Goal: Task Accomplishment & Management: Manage account settings

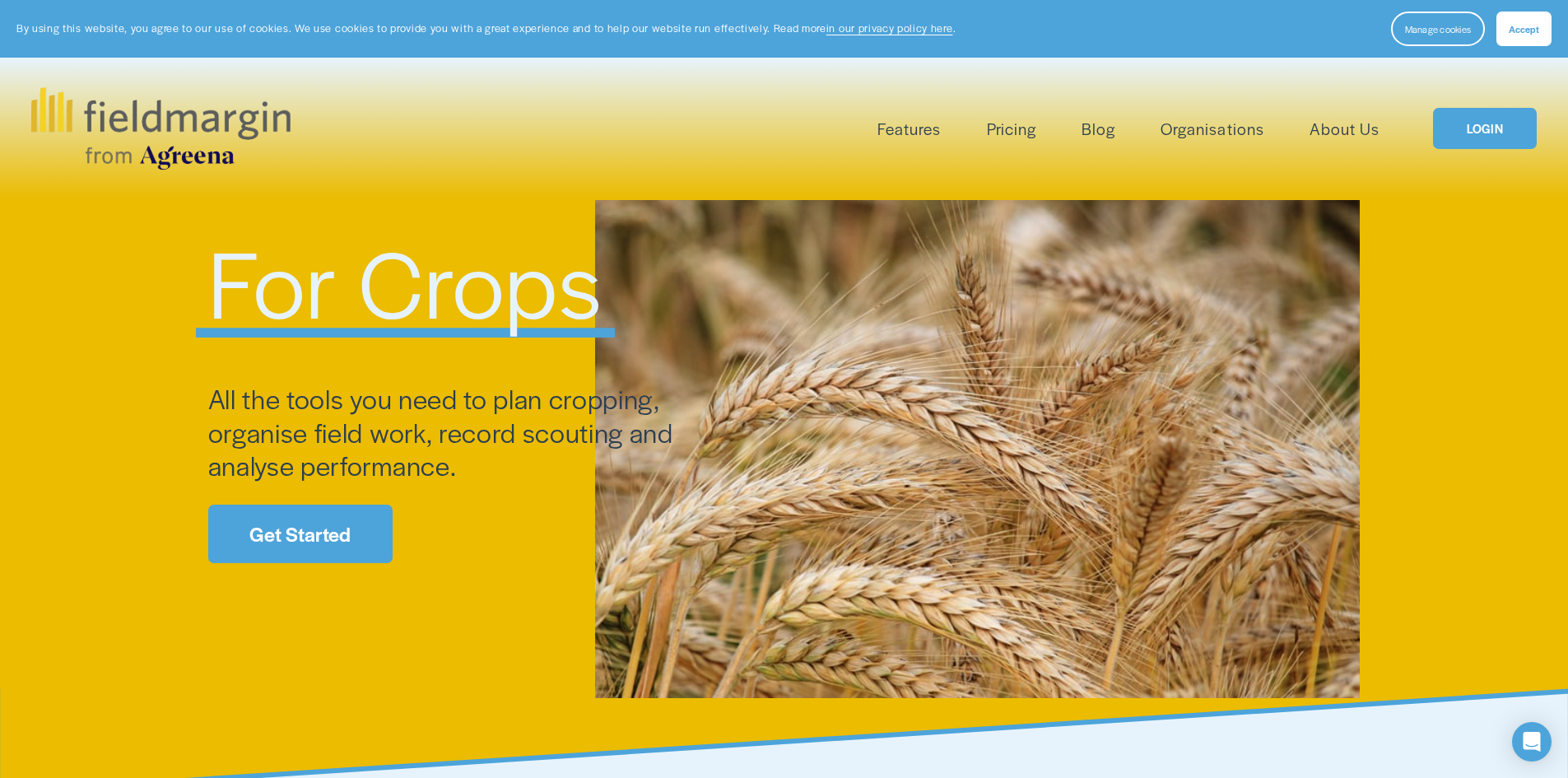
click at [1487, 130] on link "LOGIN" at bounding box center [1484, 129] width 104 height 42
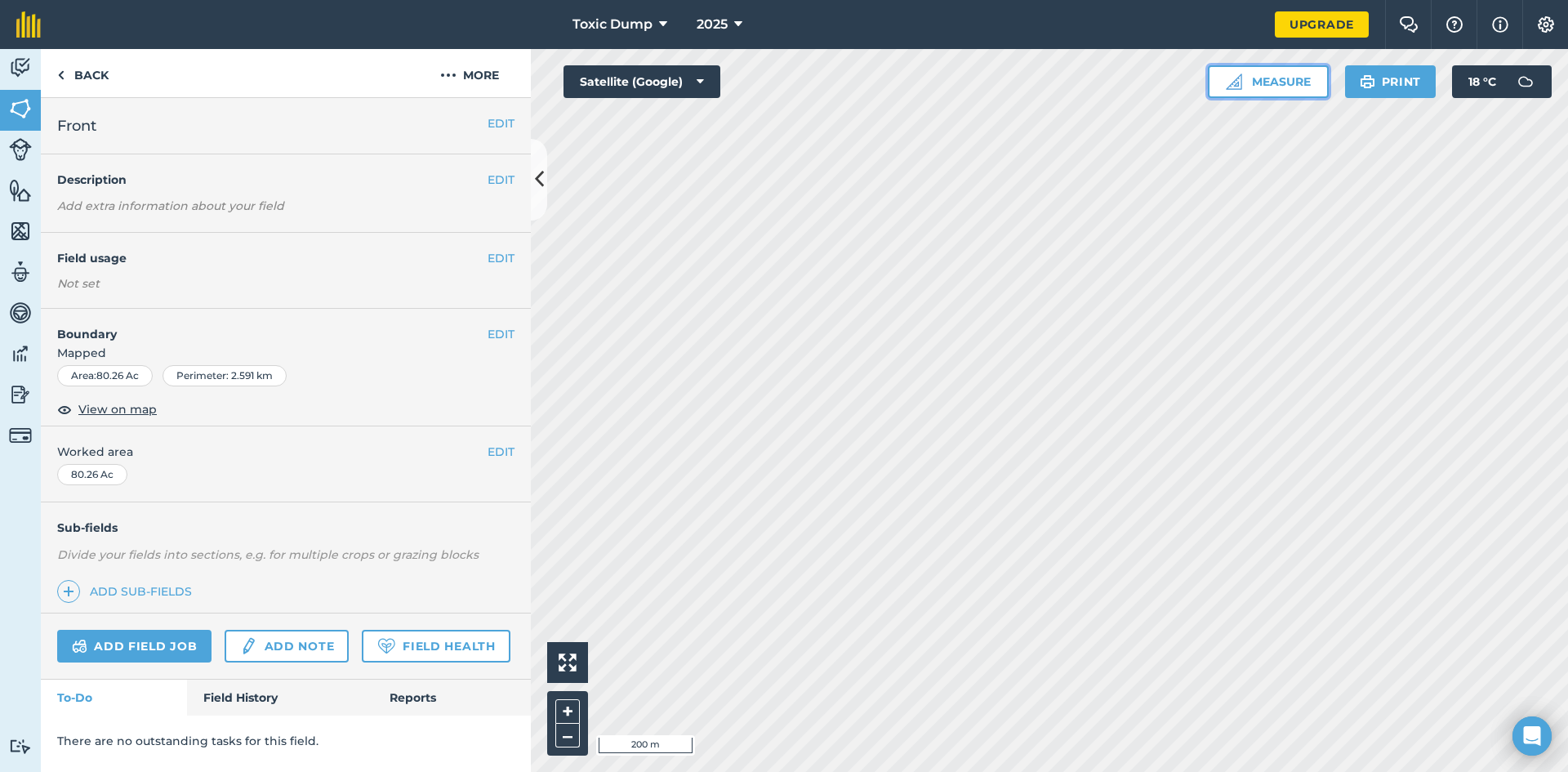
click at [1280, 80] on button "Measure" at bounding box center [1268, 81] width 121 height 32
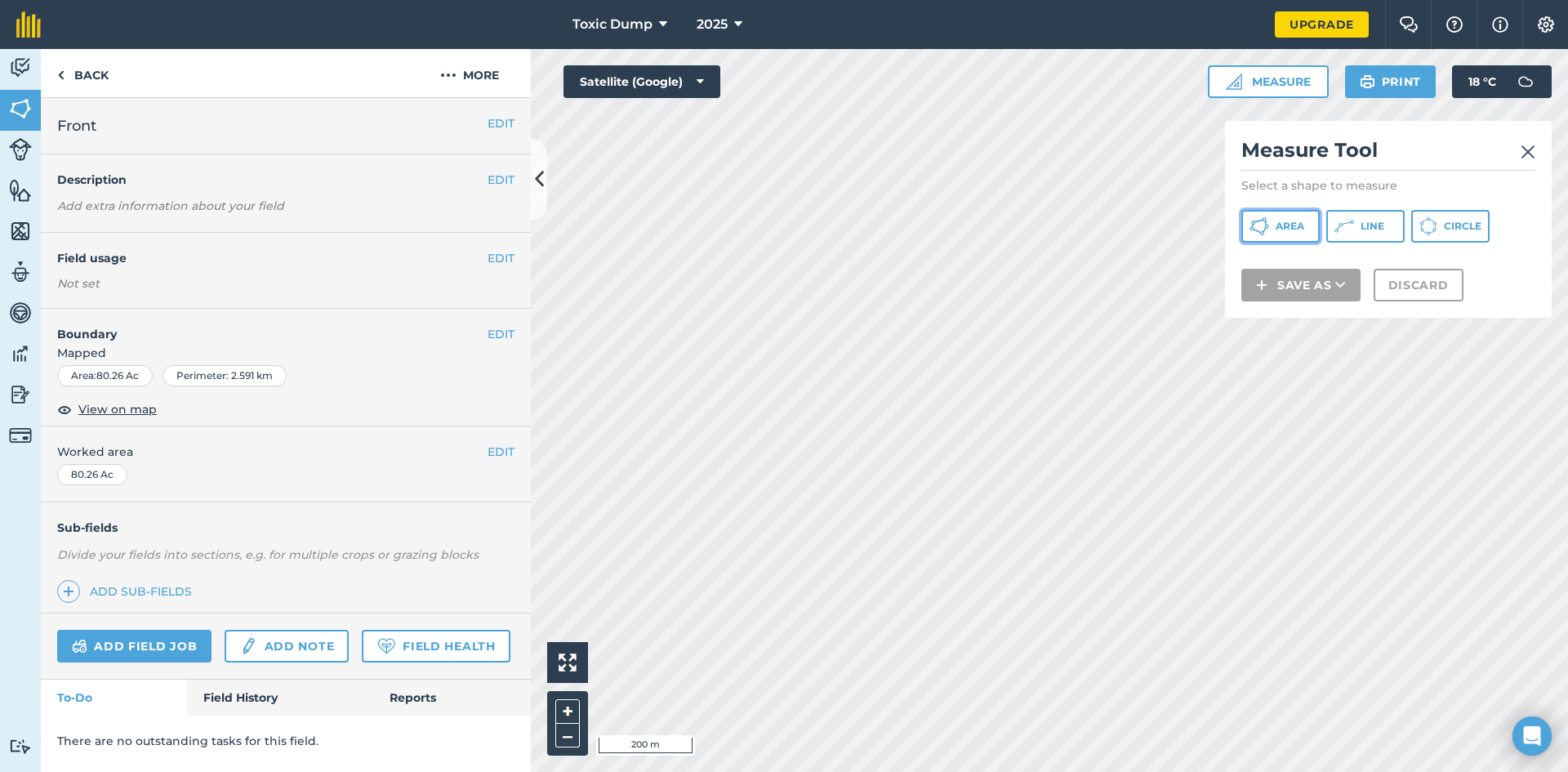
click at [1293, 218] on button "Area" at bounding box center [1280, 226] width 79 height 32
click at [1524, 146] on img at bounding box center [1528, 152] width 15 height 19
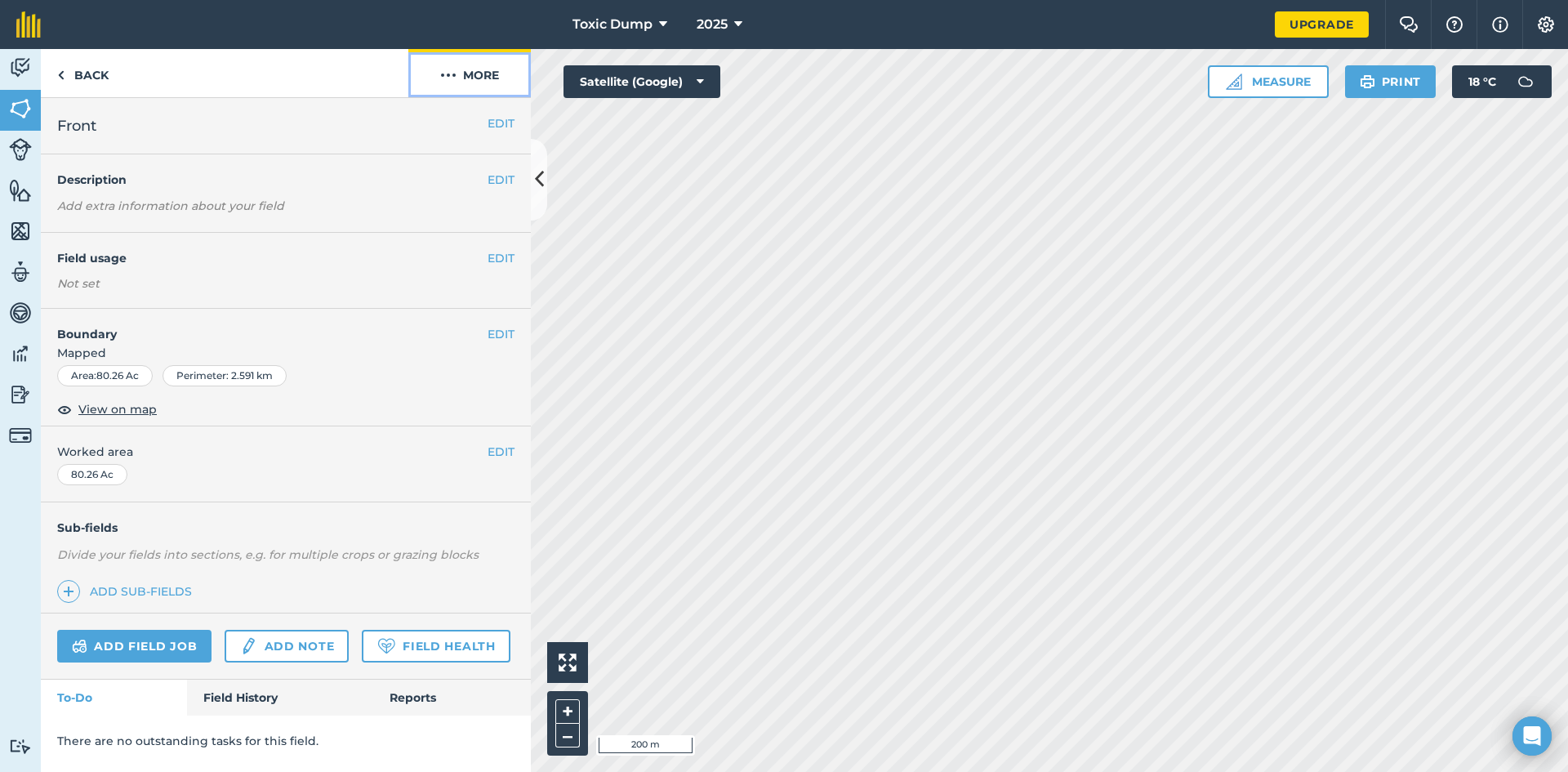
click at [482, 70] on button "More" at bounding box center [469, 73] width 122 height 48
click at [495, 121] on button "EDIT" at bounding box center [501, 123] width 27 height 18
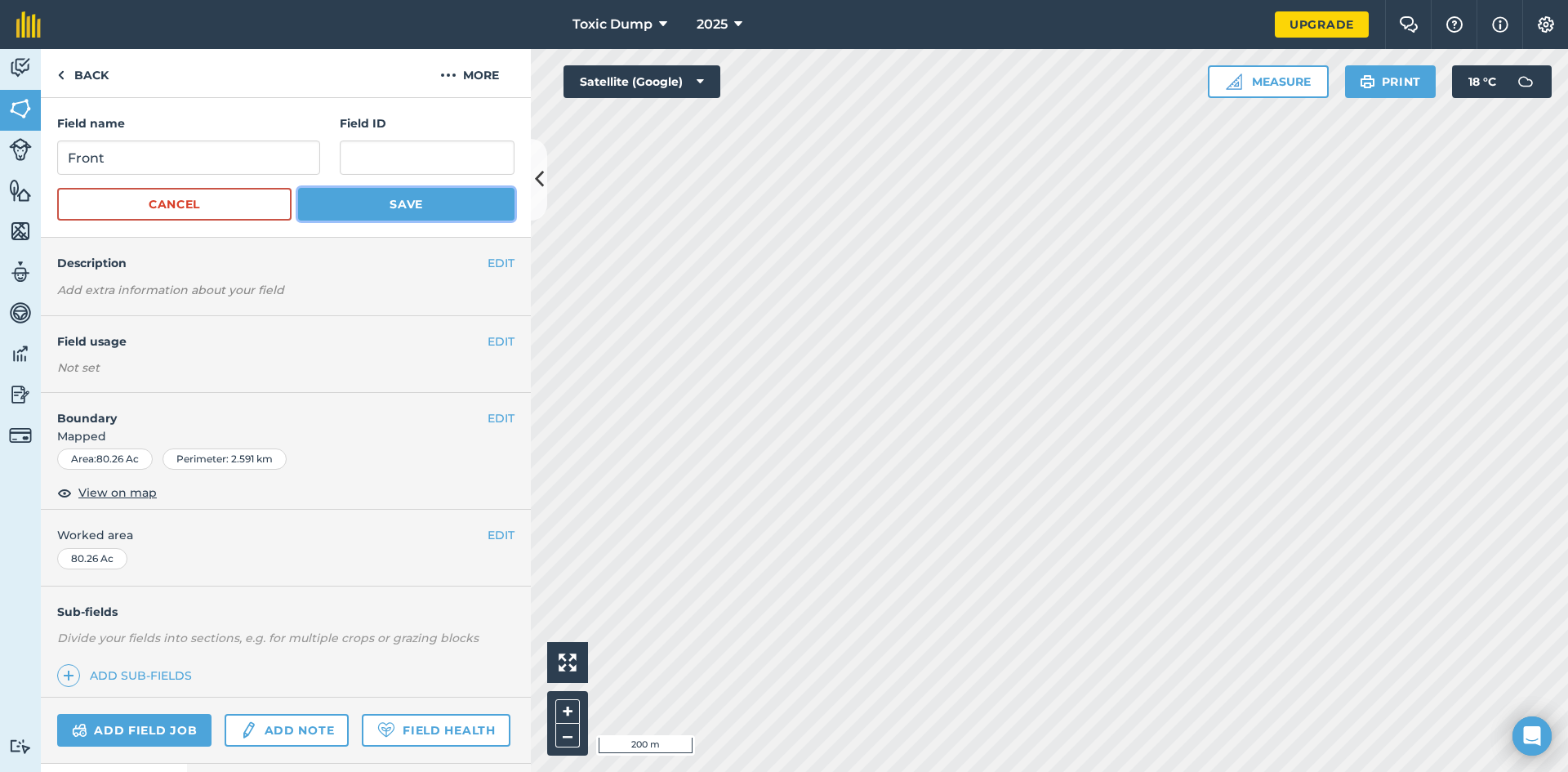
click at [442, 205] on button "Save" at bounding box center [406, 204] width 217 height 32
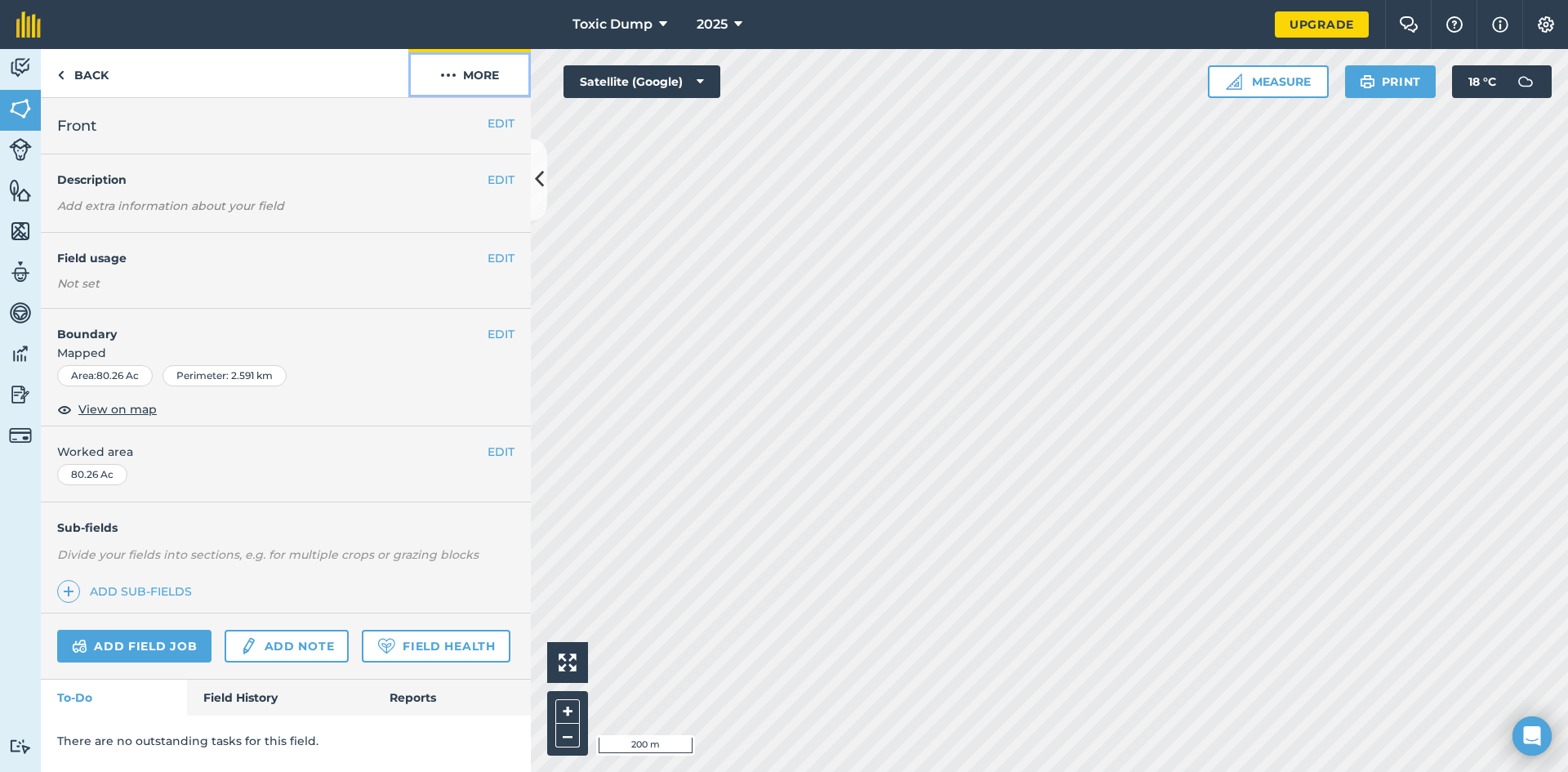
click at [452, 71] on img at bounding box center [449, 75] width 17 height 19
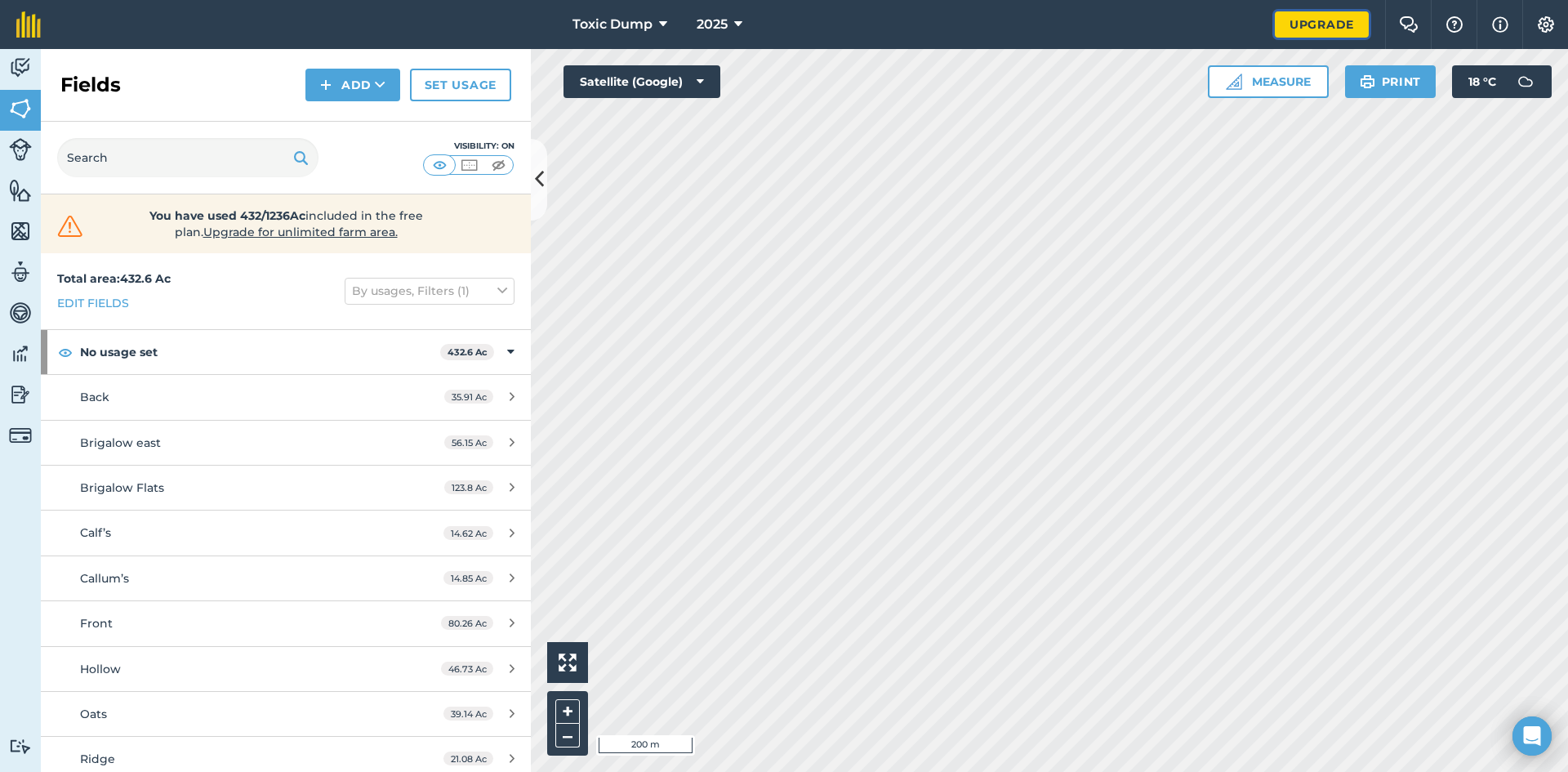
click at [1313, 20] on link "Upgrade" at bounding box center [1321, 24] width 93 height 26
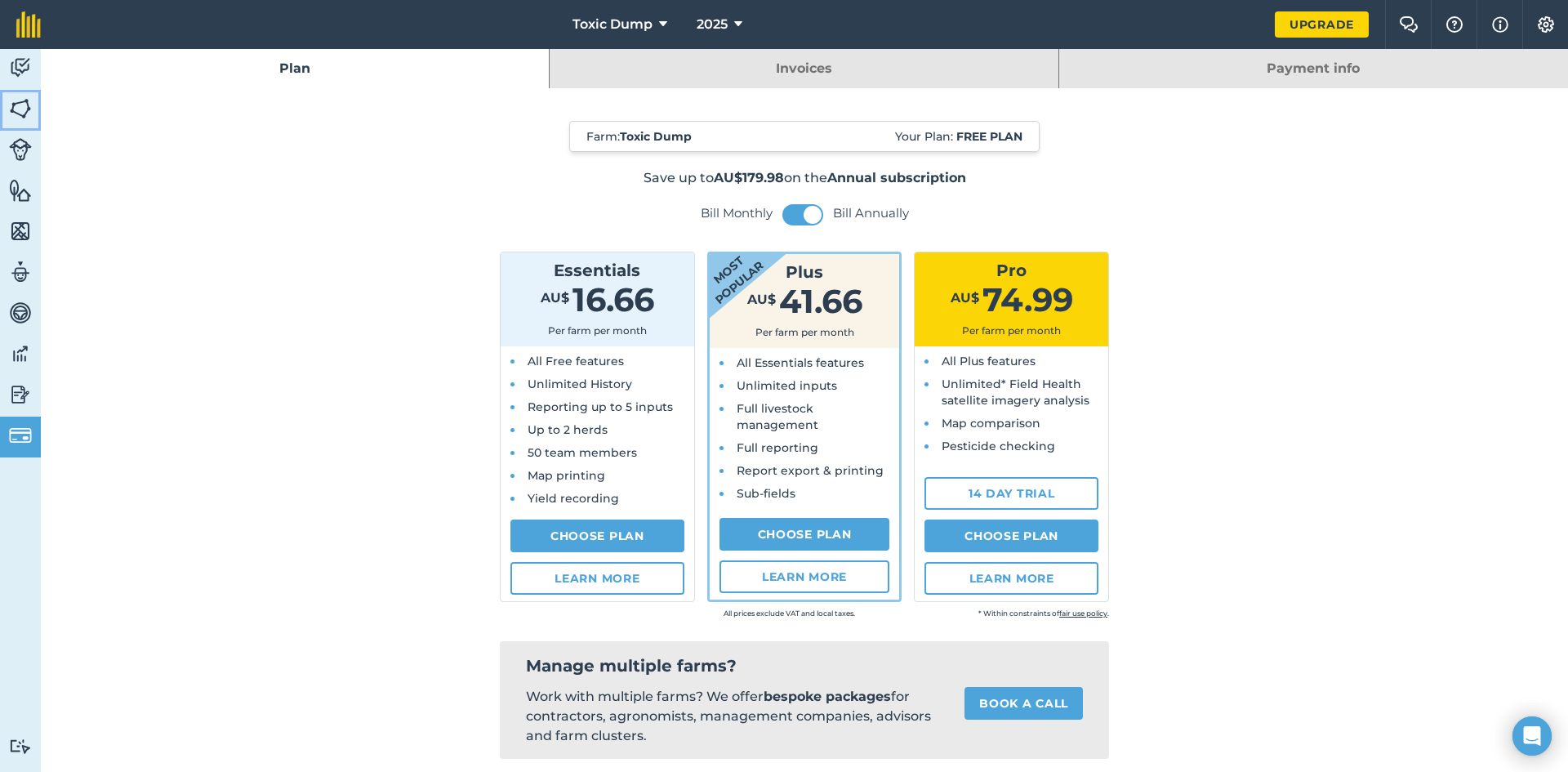
click at [20, 99] on img at bounding box center [20, 108] width 23 height 24
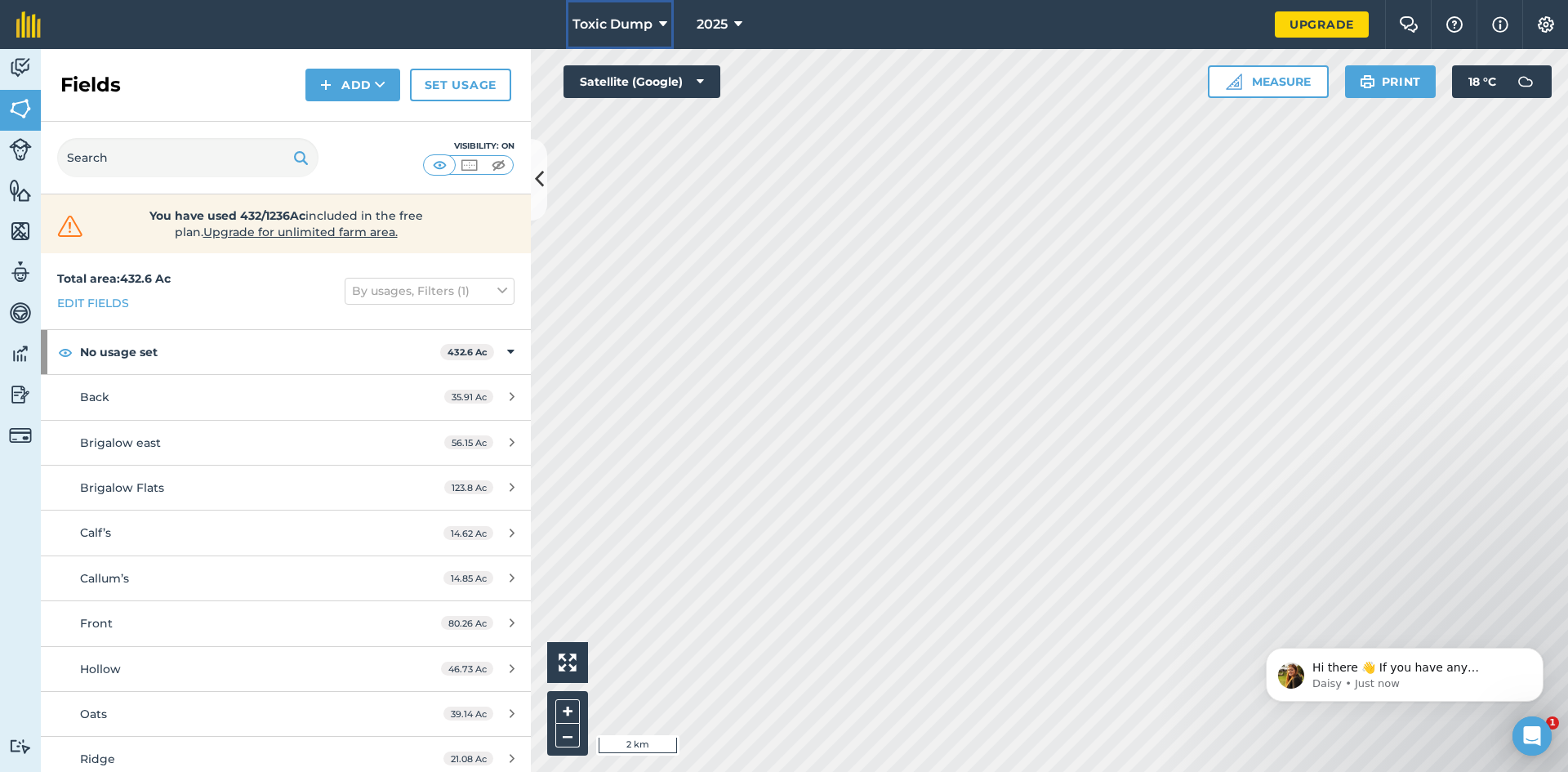
click at [656, 18] on button "Toxic Dump" at bounding box center [619, 24] width 107 height 49
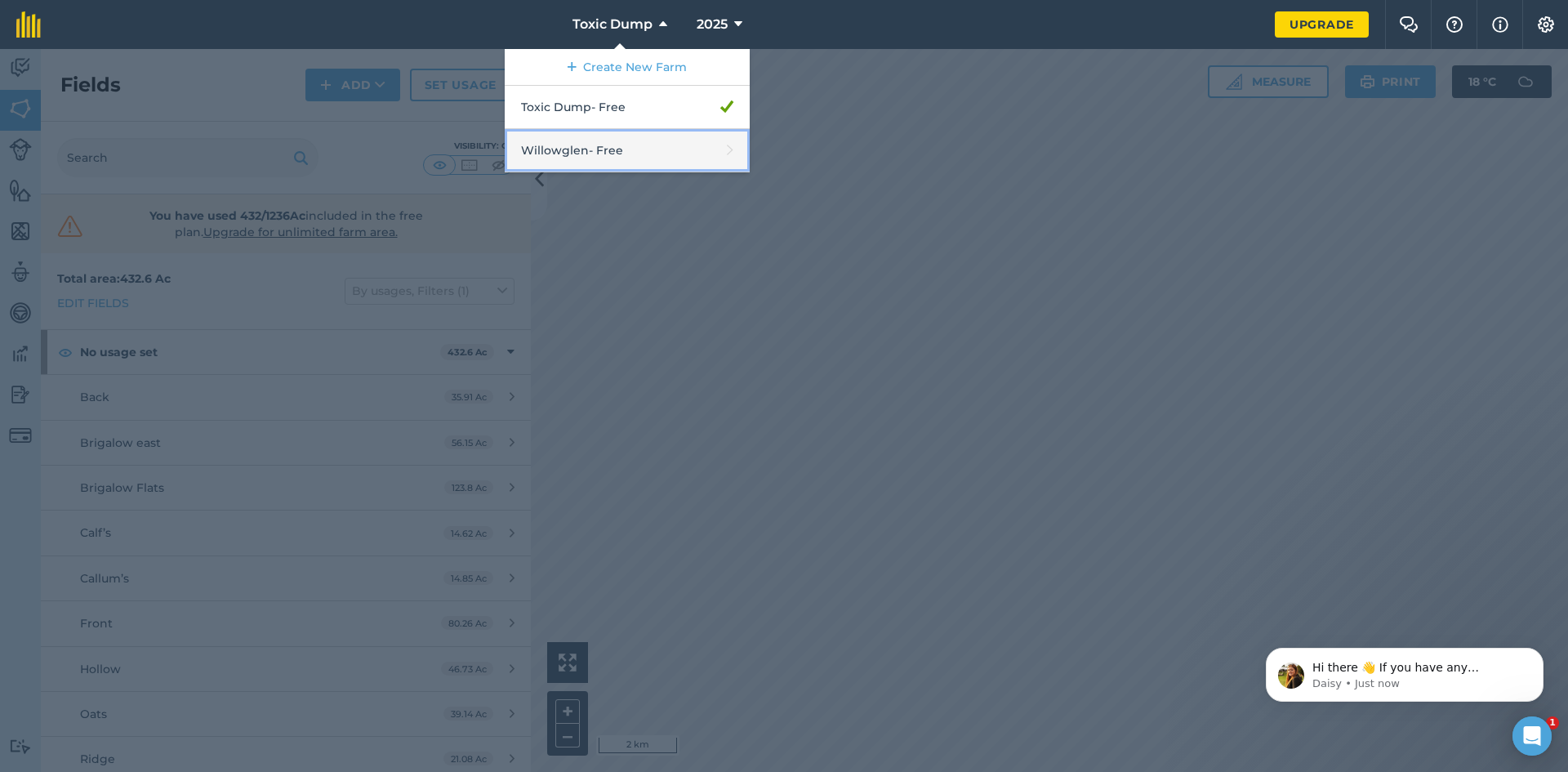
click at [671, 143] on link "Willowglen - Free" at bounding box center [627, 150] width 245 height 44
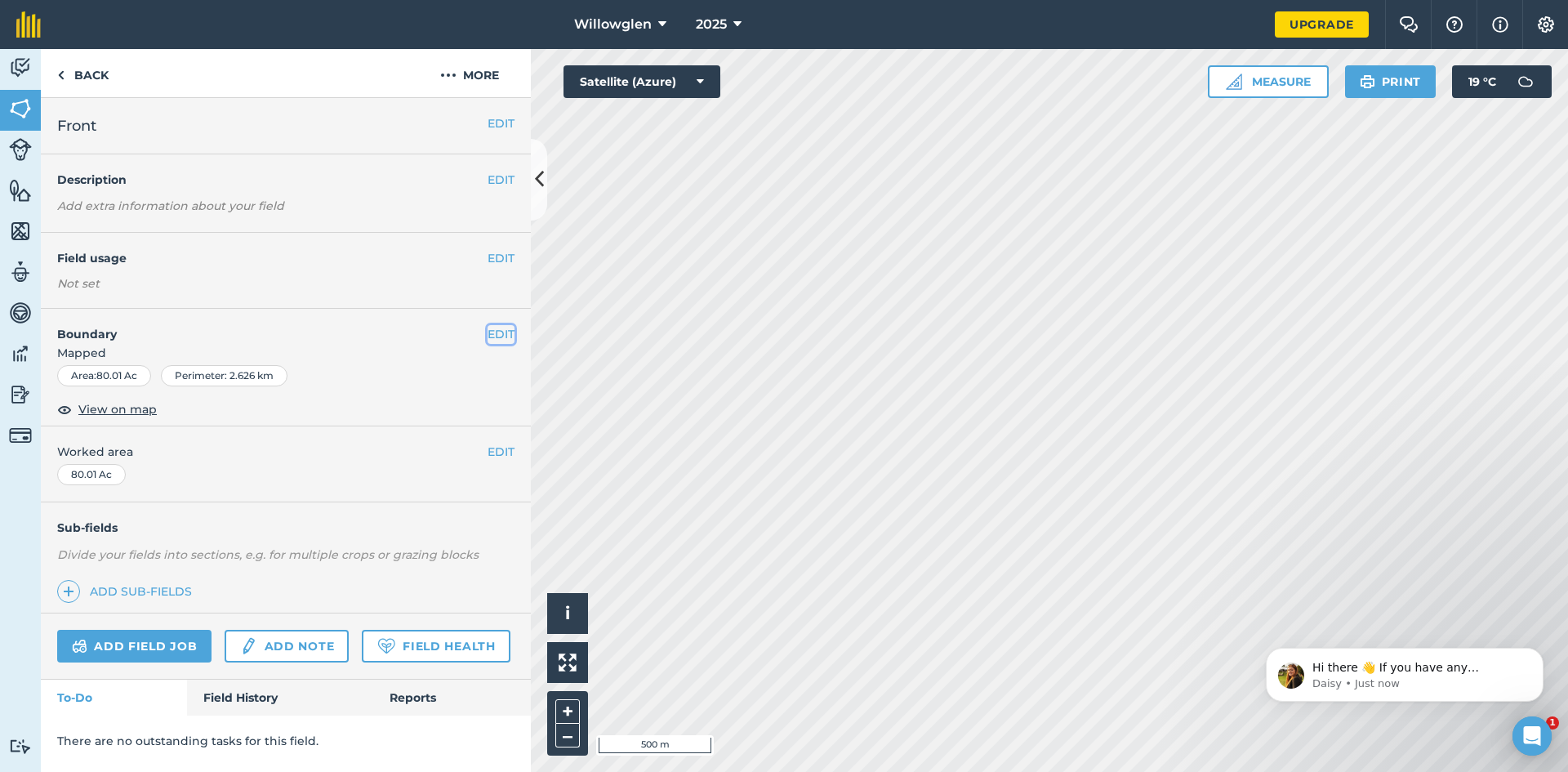
click at [499, 332] on button "EDIT" at bounding box center [501, 333] width 27 height 18
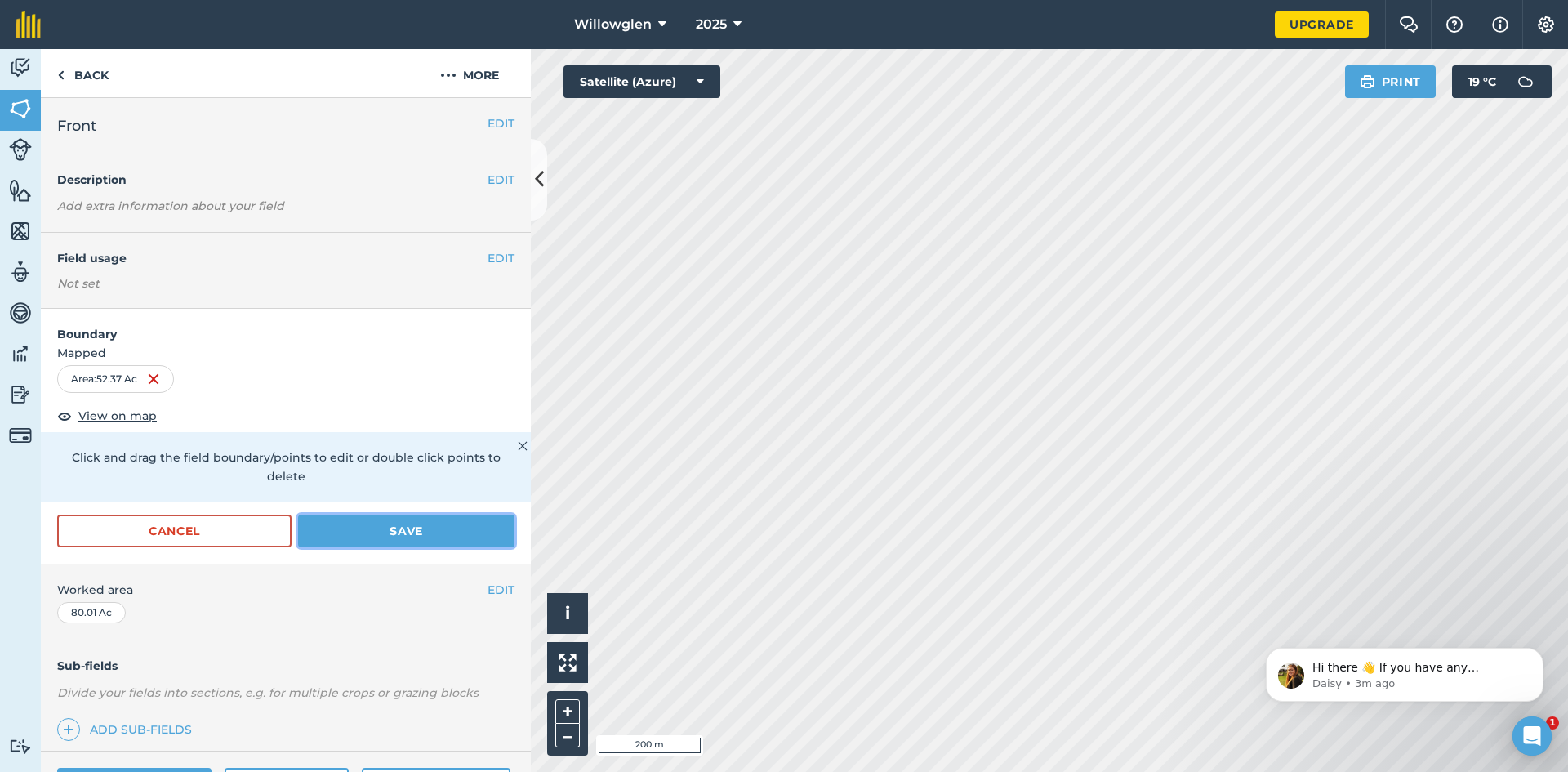
click at [426, 524] on button "Save" at bounding box center [406, 530] width 217 height 32
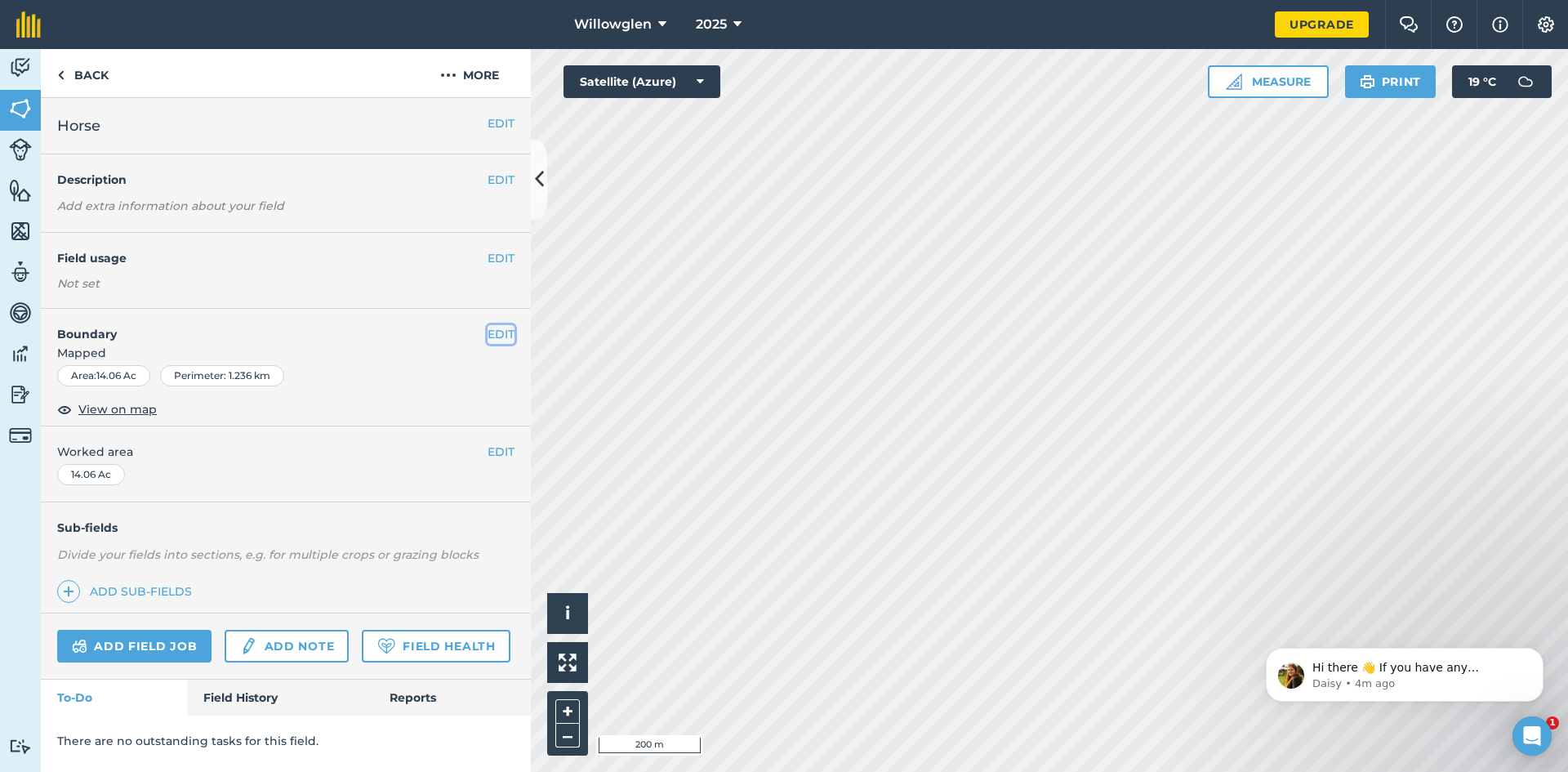
click at [503, 331] on button "EDIT" at bounding box center [501, 333] width 27 height 18
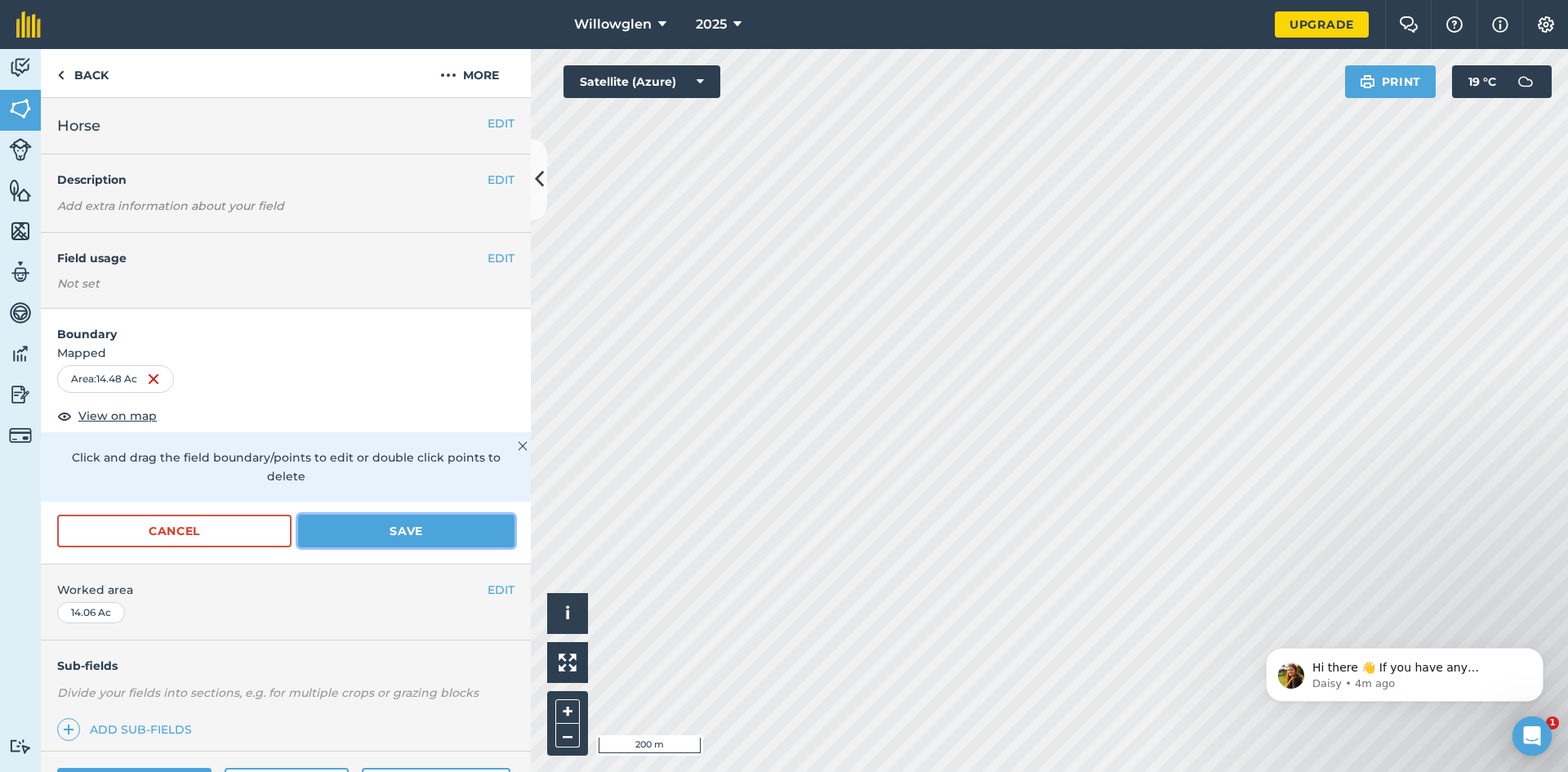
click at [459, 518] on button "Save" at bounding box center [406, 530] width 217 height 32
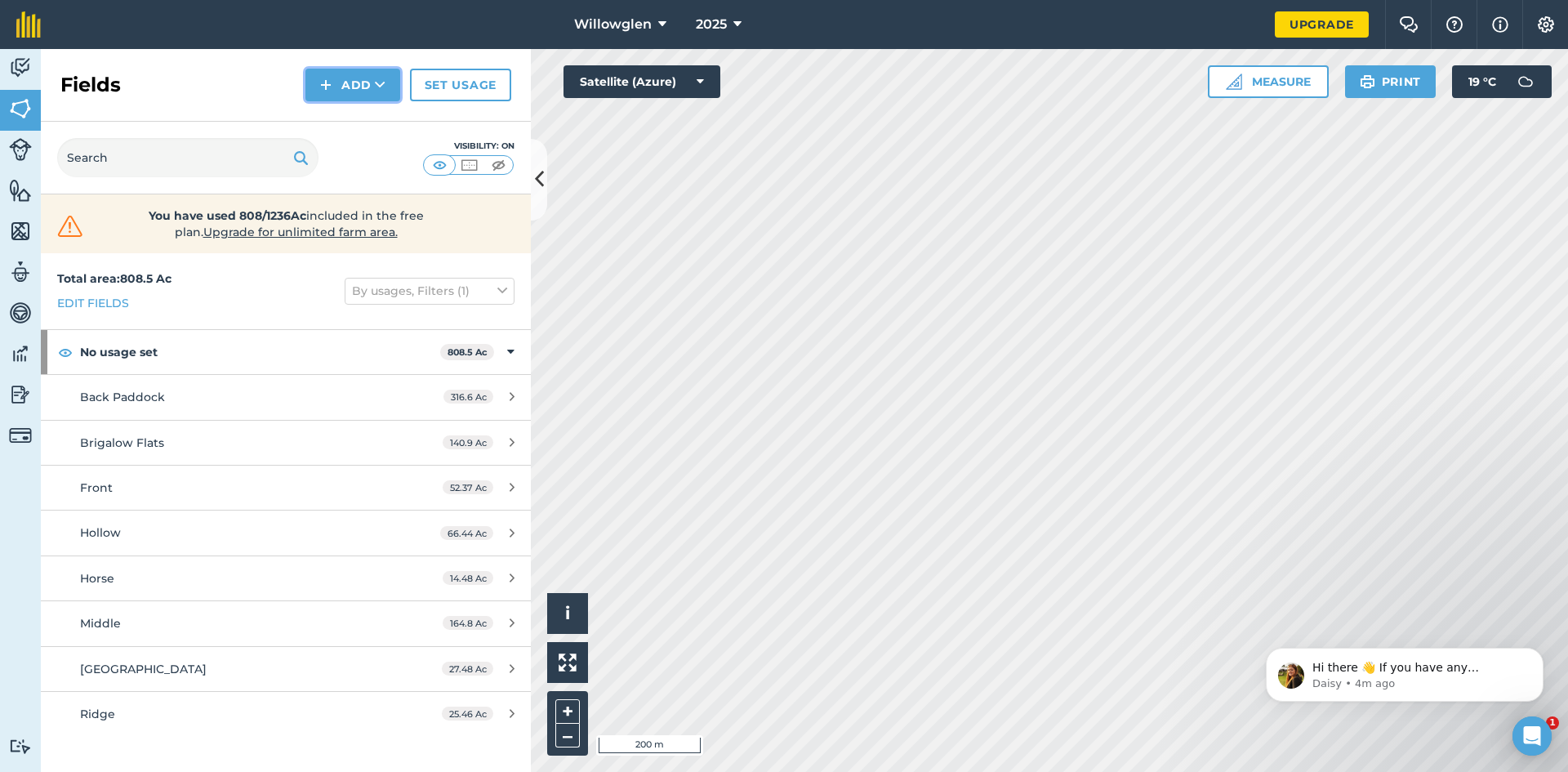
click at [371, 83] on button "Add" at bounding box center [353, 84] width 94 height 32
click at [363, 114] on link "Draw" at bounding box center [353, 121] width 90 height 36
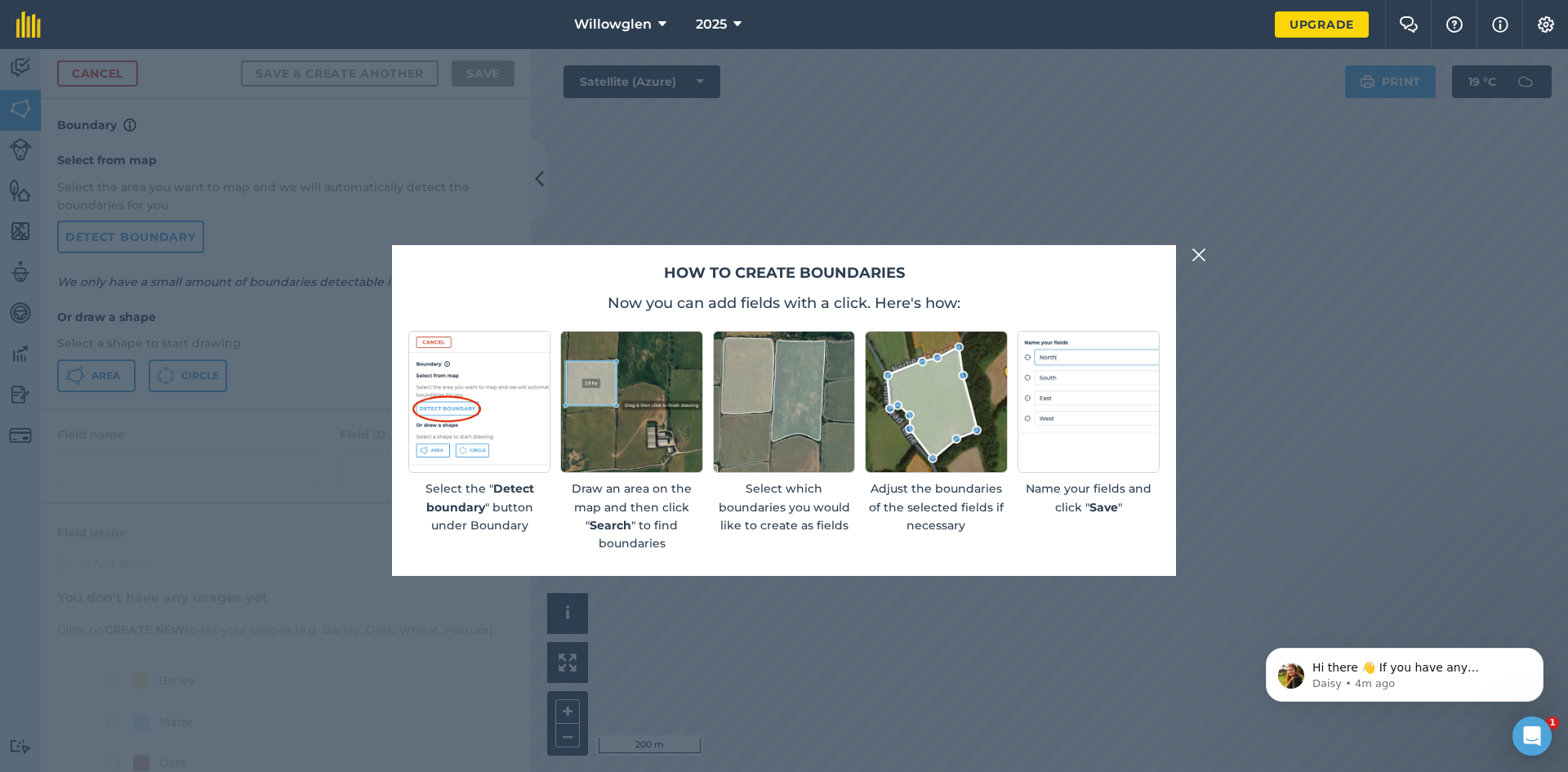
click at [1201, 250] on img at bounding box center [1199, 255] width 15 height 19
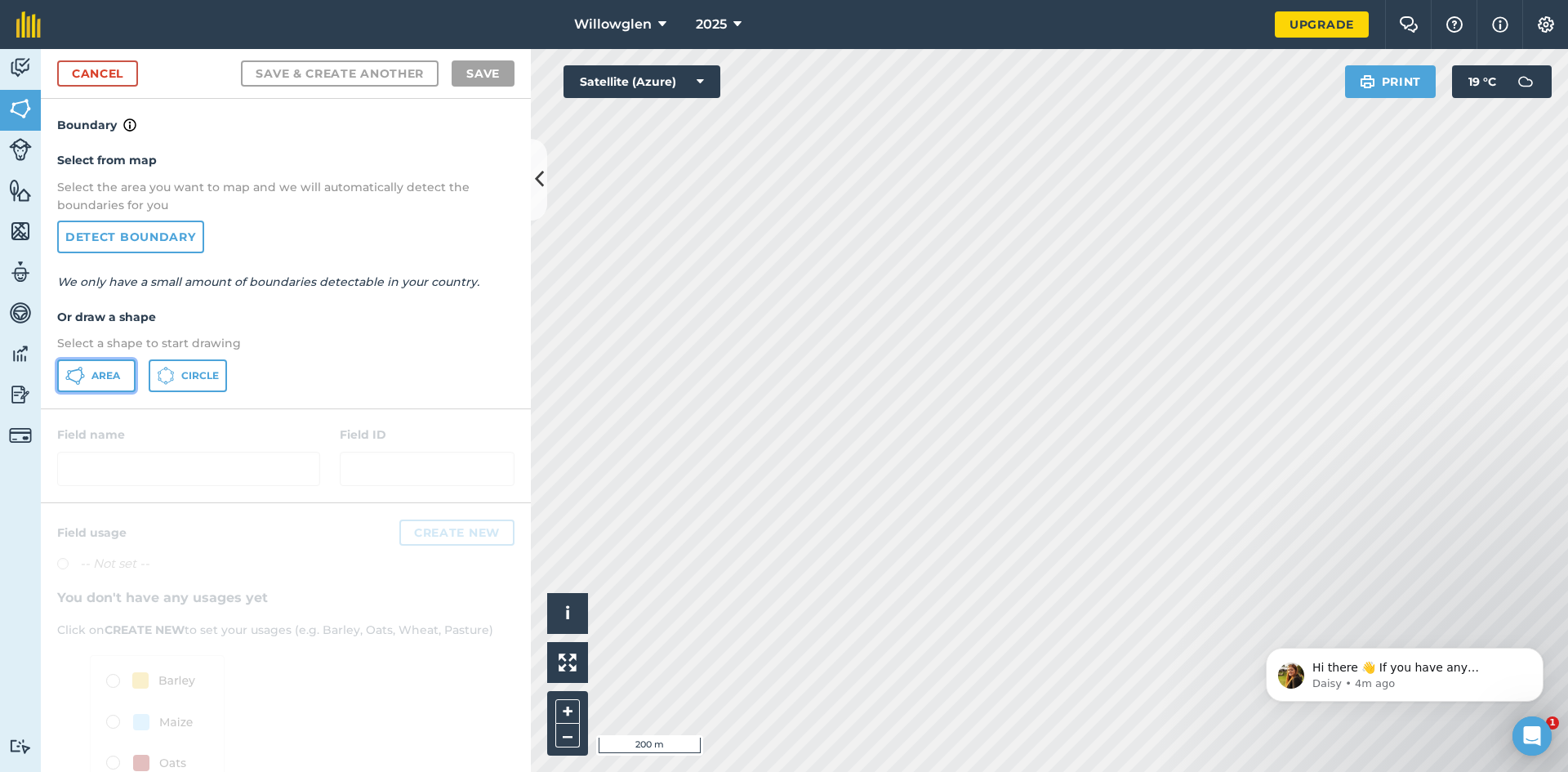
click at [106, 370] on span "Area" at bounding box center [106, 376] width 29 height 13
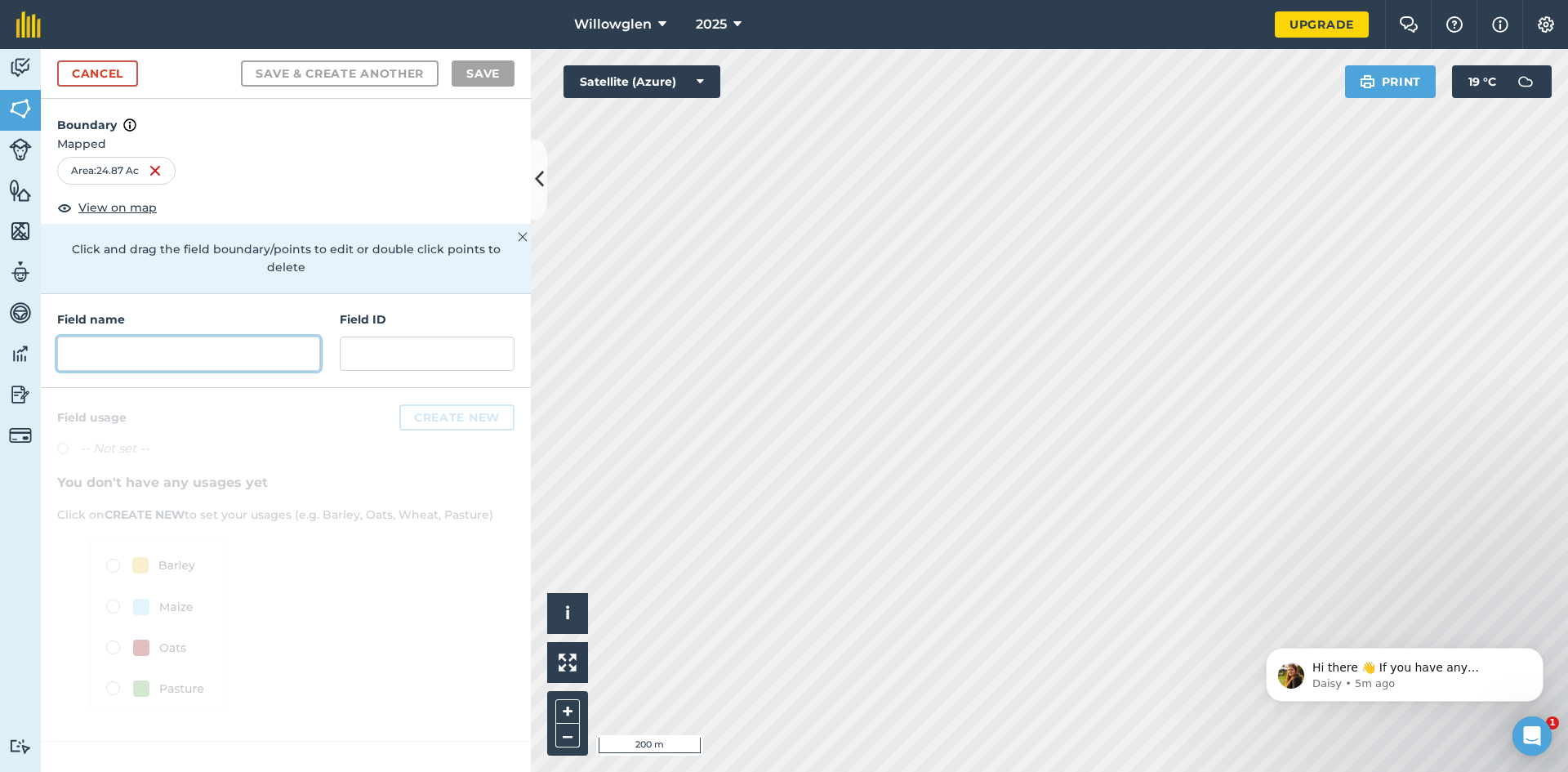
click at [215, 337] on input "text" at bounding box center [189, 354] width 263 height 34
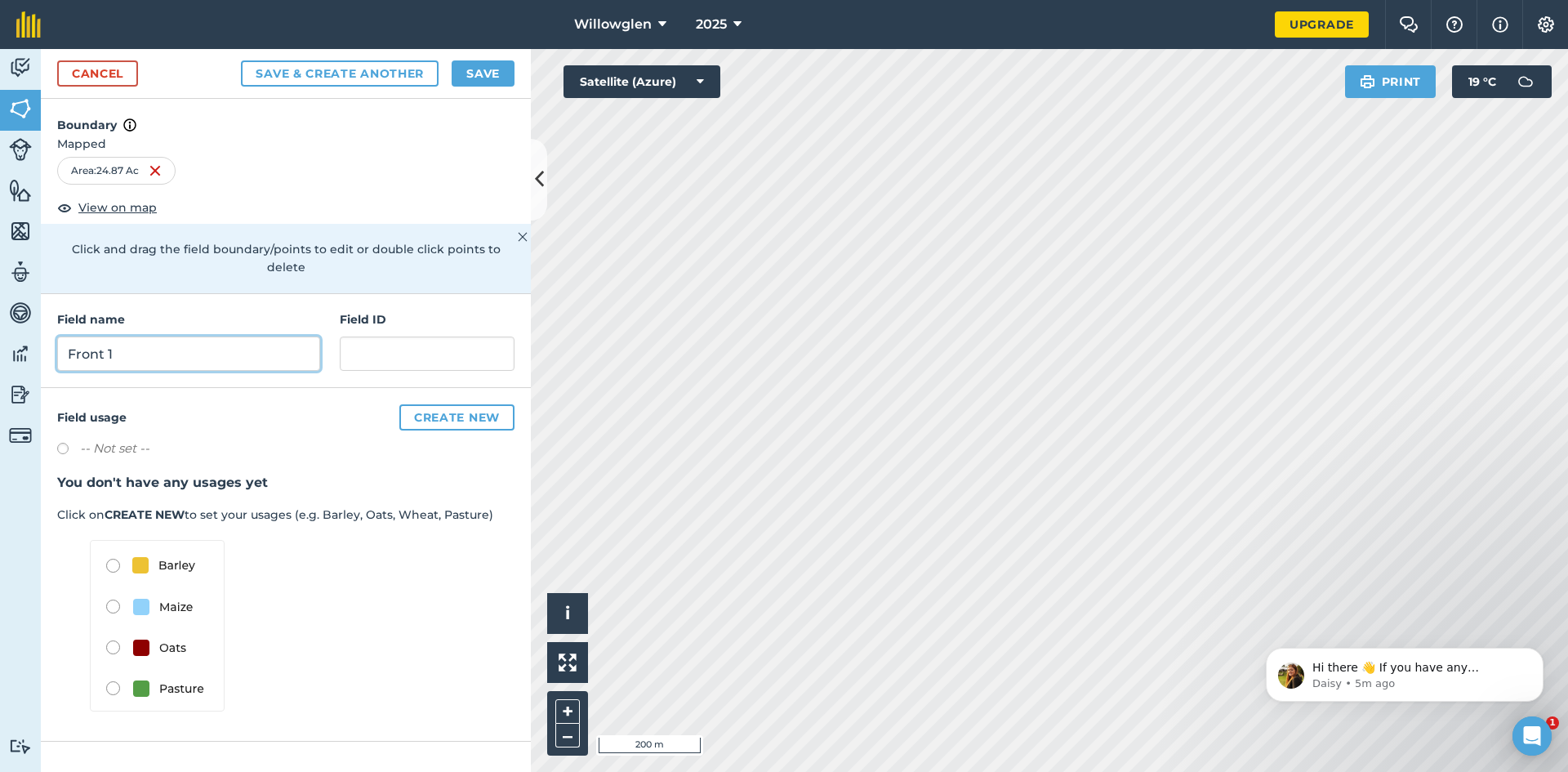
type input "Front 1"
click at [490, 71] on button "Save" at bounding box center [483, 73] width 63 height 26
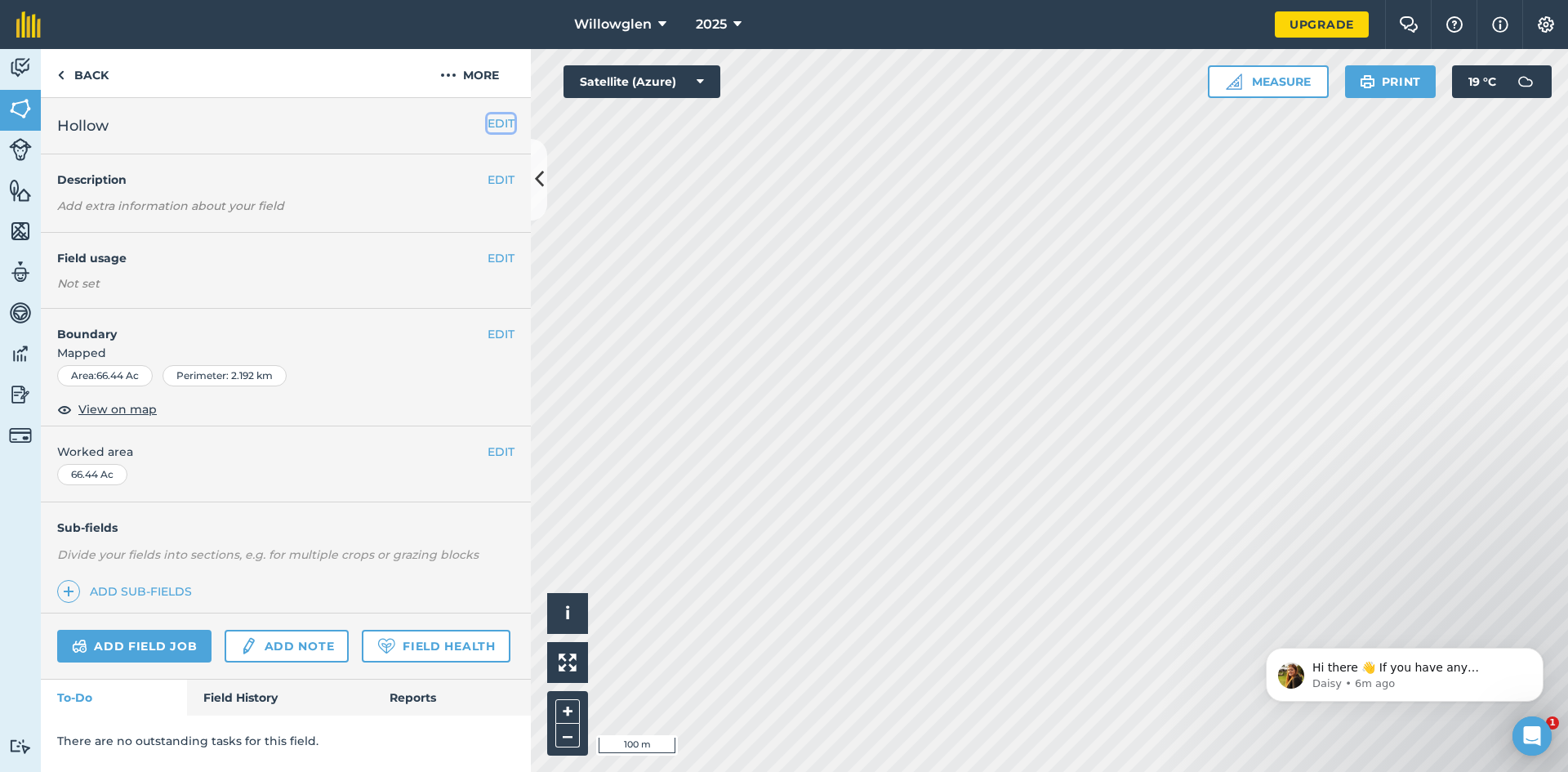
click at [501, 118] on button "EDIT" at bounding box center [501, 123] width 27 height 18
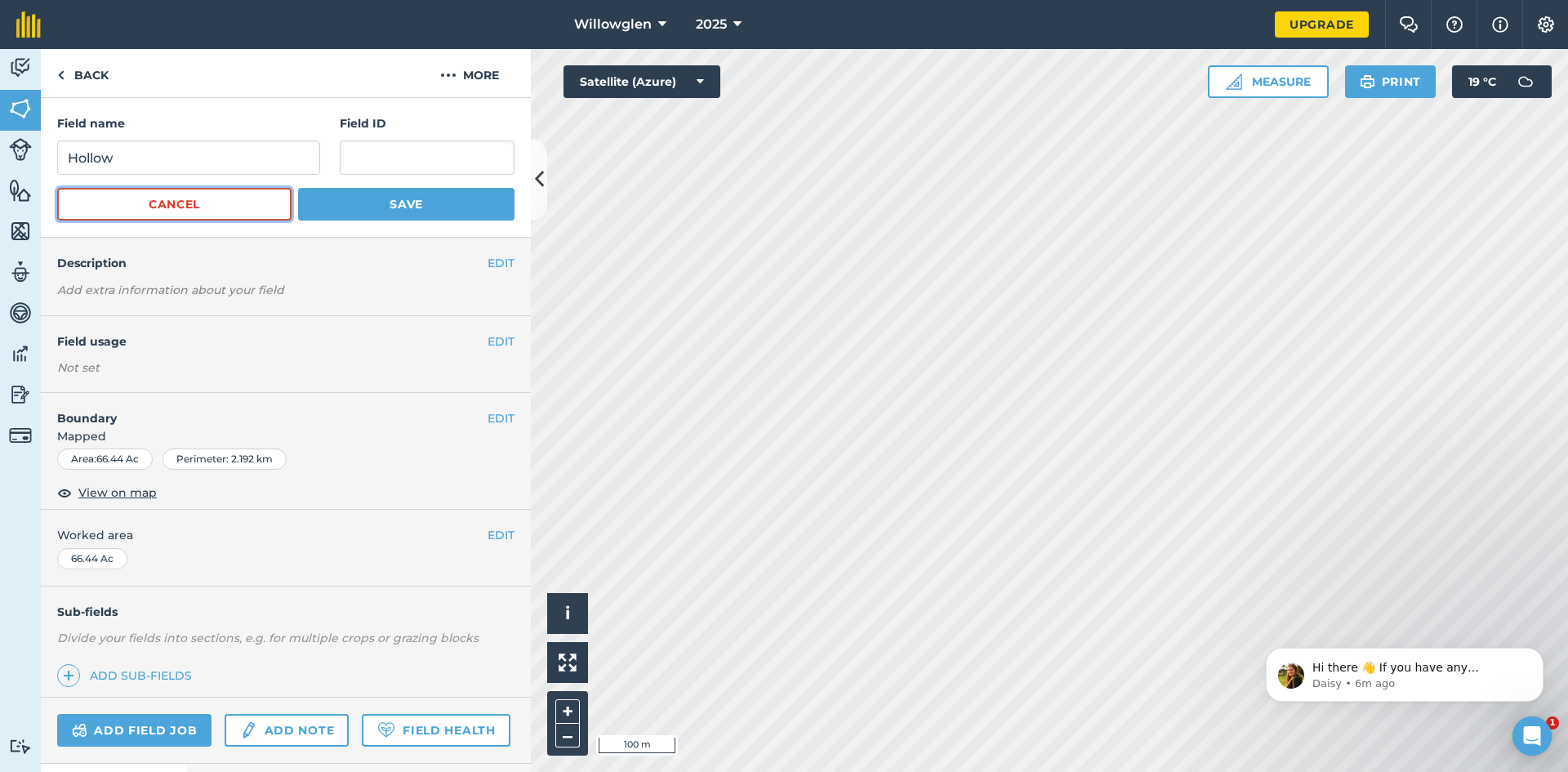
click at [245, 197] on button "Cancel" at bounding box center [174, 204] width 234 height 32
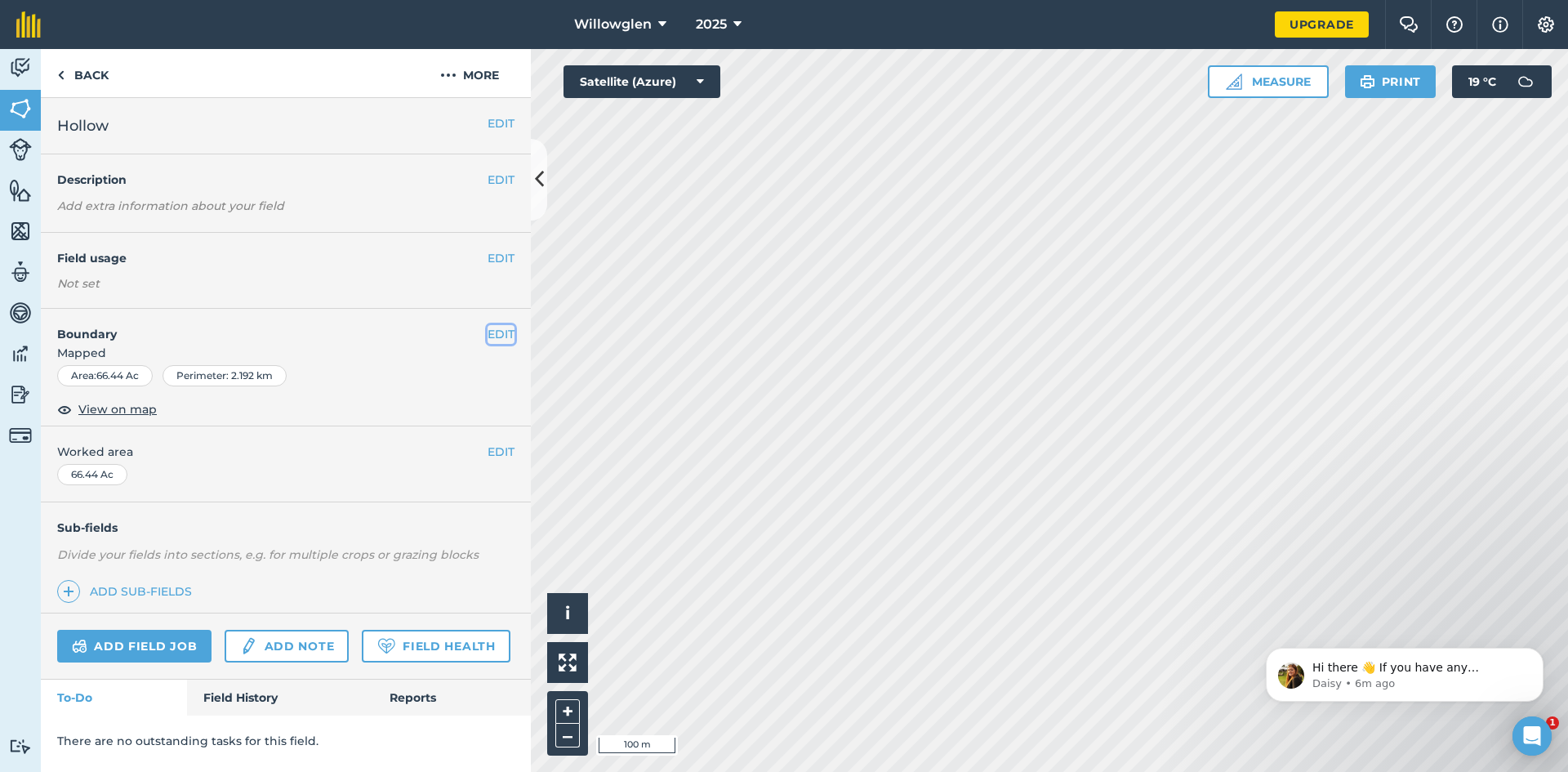
click at [504, 330] on button "EDIT" at bounding box center [501, 333] width 27 height 18
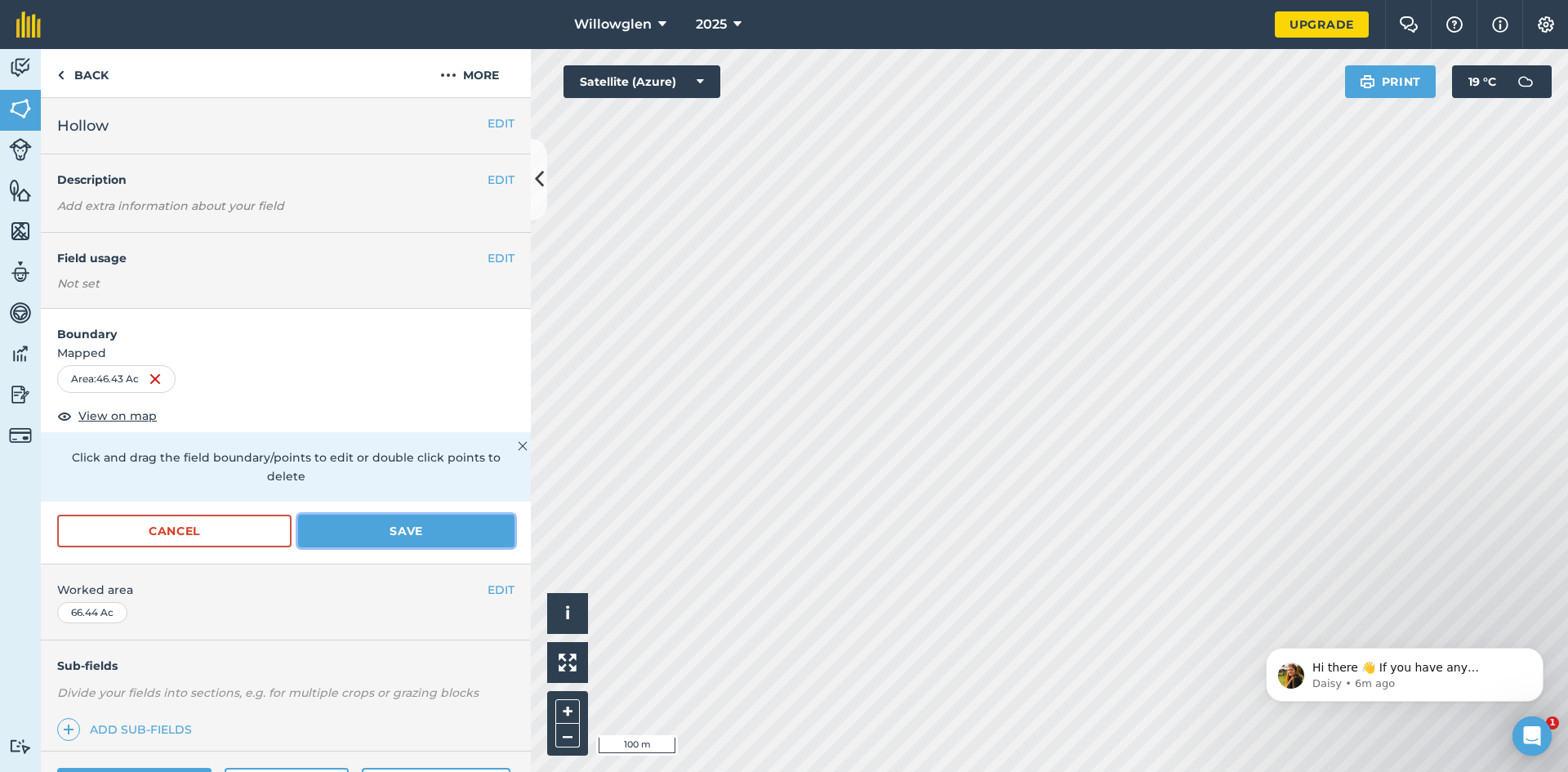
click at [406, 527] on button "Save" at bounding box center [406, 530] width 217 height 32
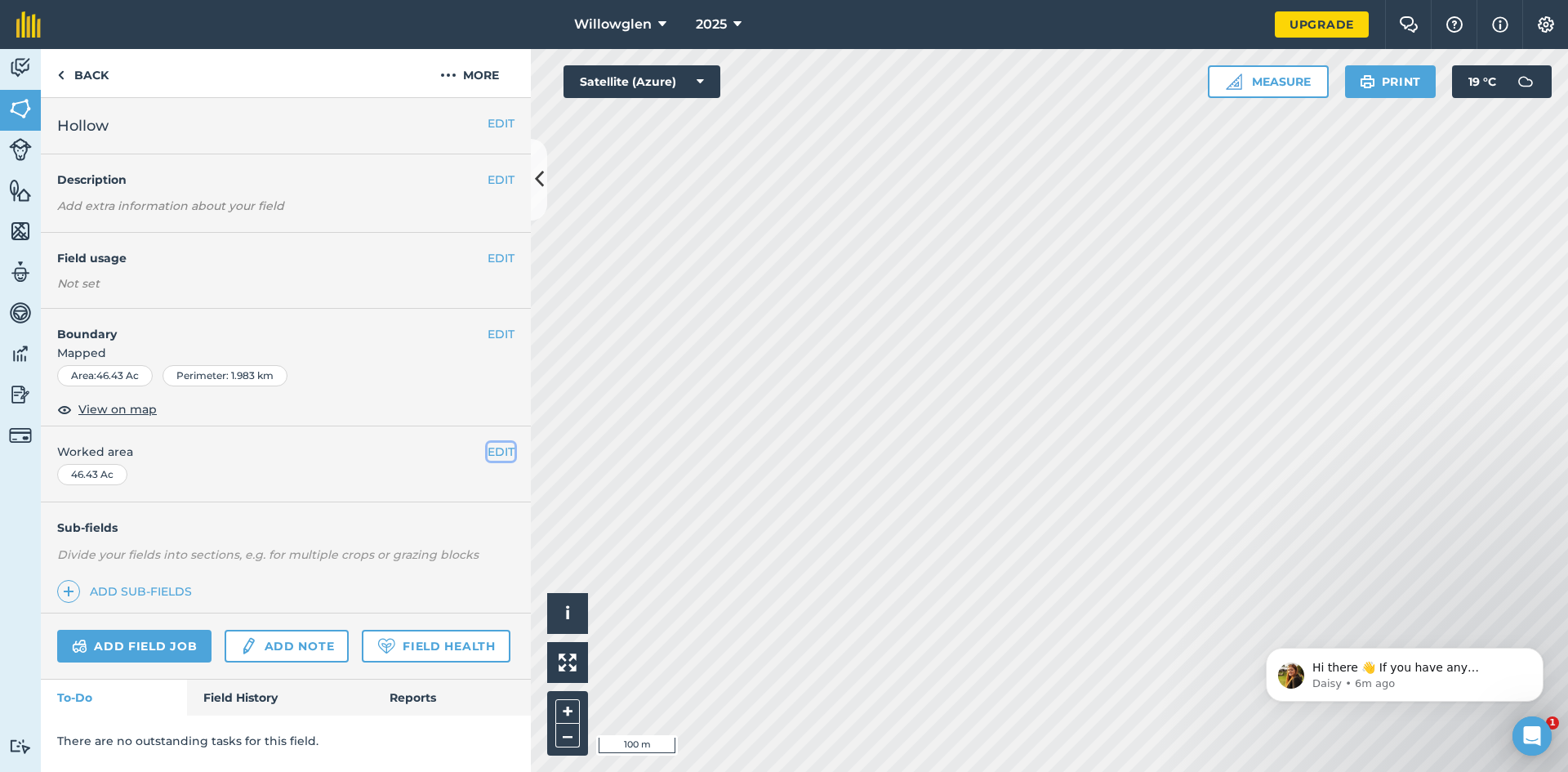
click at [494, 452] on button "EDIT" at bounding box center [501, 451] width 27 height 18
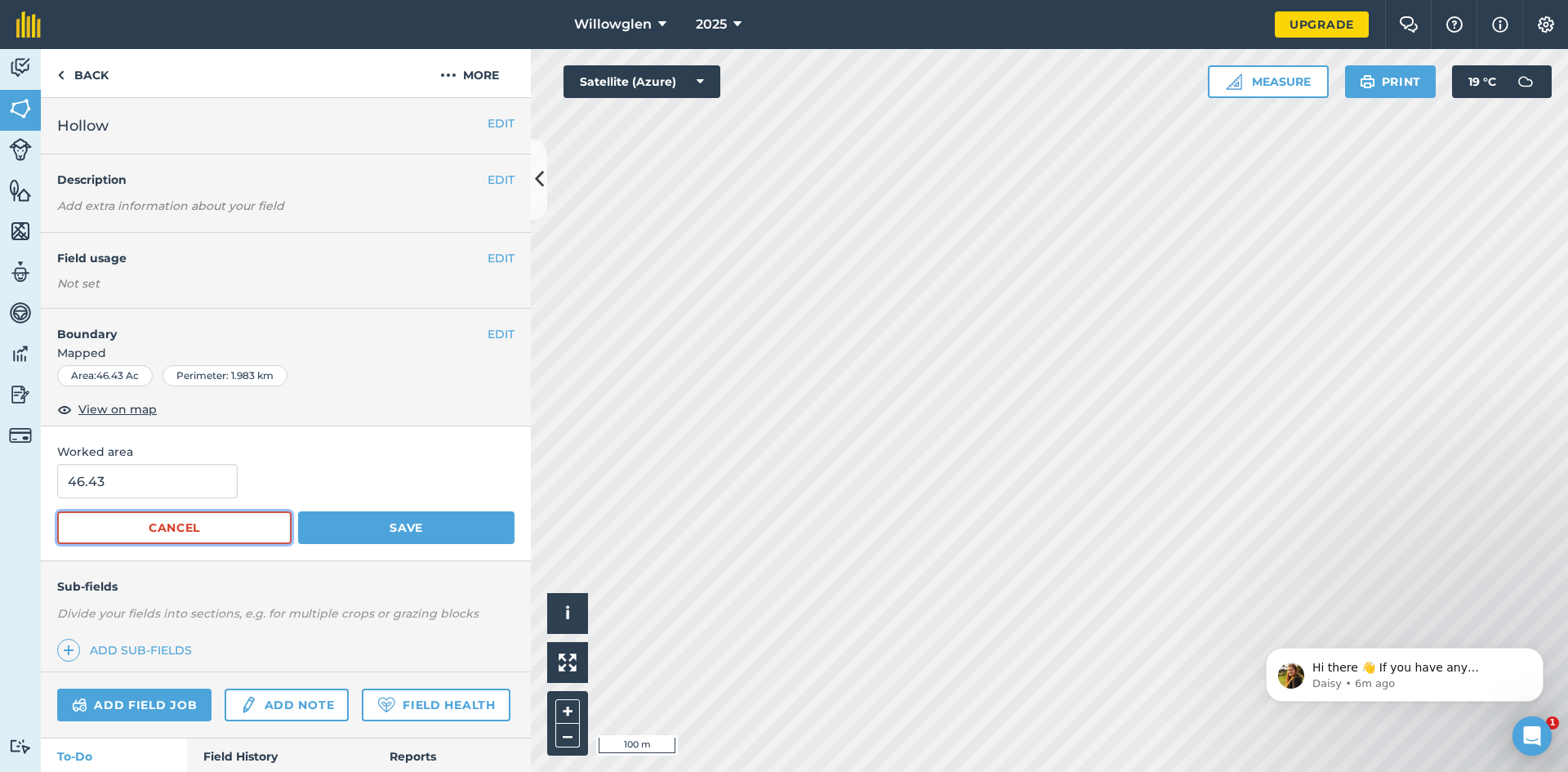
click at [240, 524] on button "Cancel" at bounding box center [174, 527] width 234 height 32
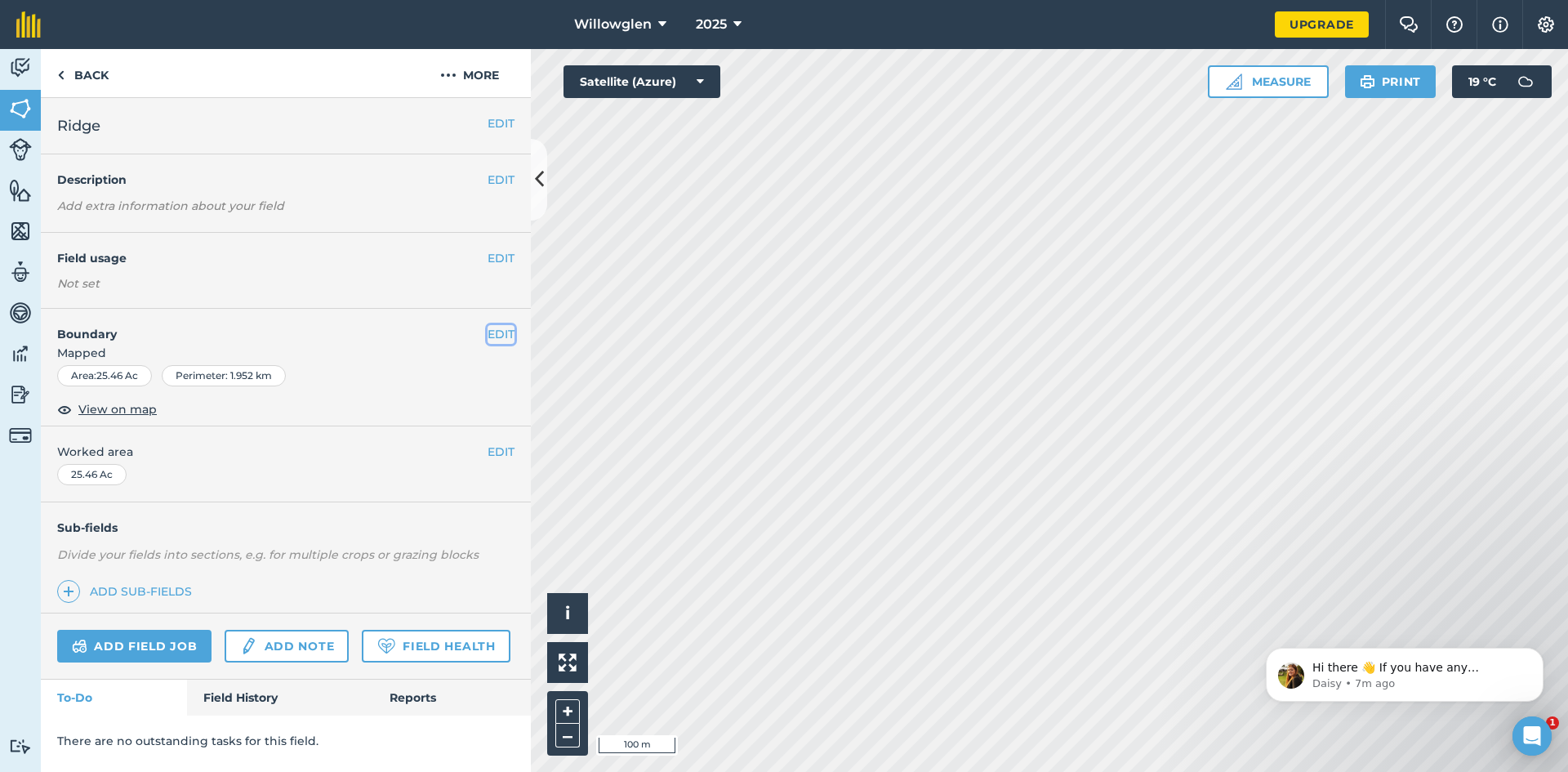
click at [502, 332] on button "EDIT" at bounding box center [501, 333] width 27 height 18
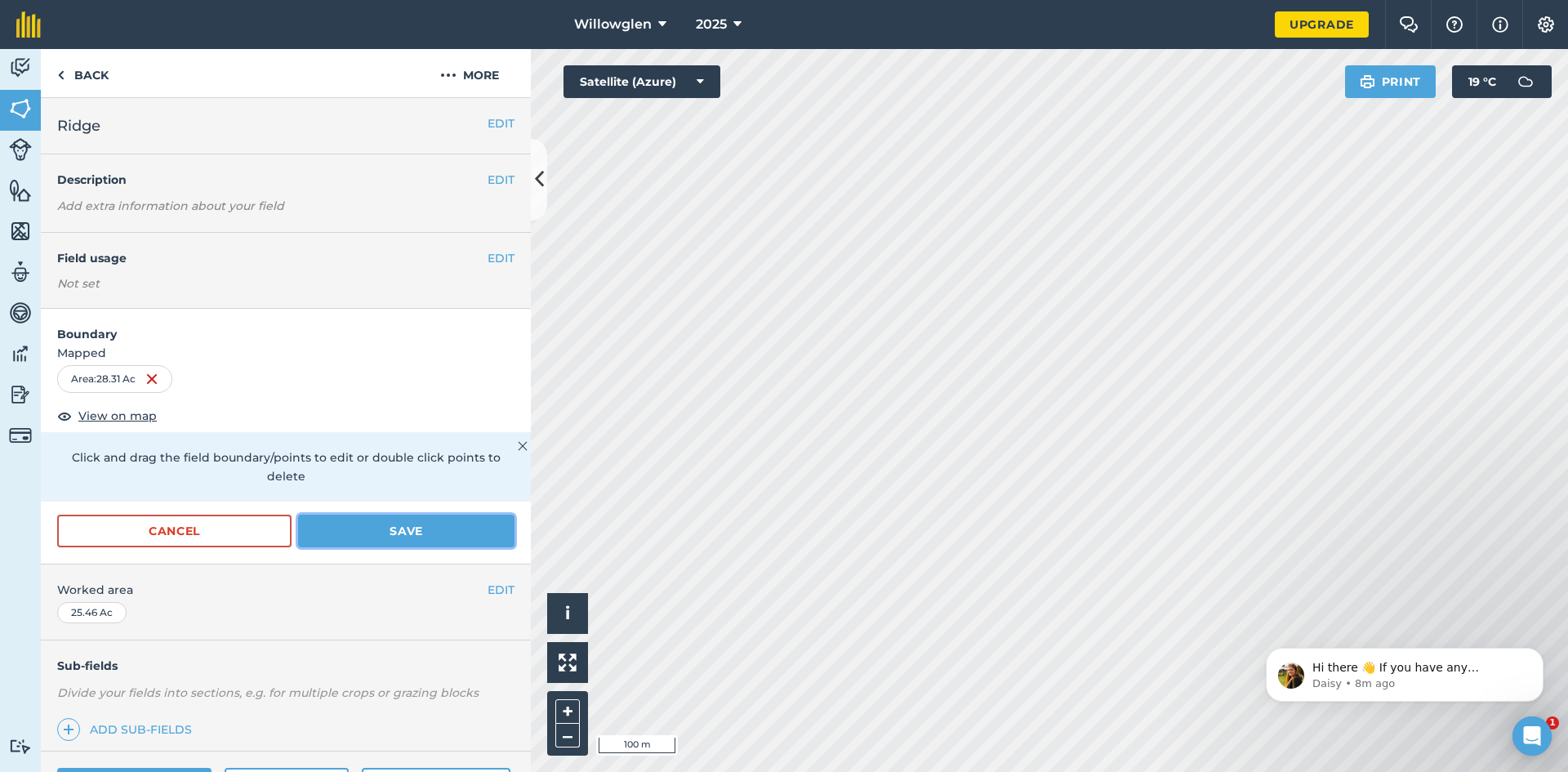
click at [399, 521] on button "Save" at bounding box center [406, 530] width 217 height 32
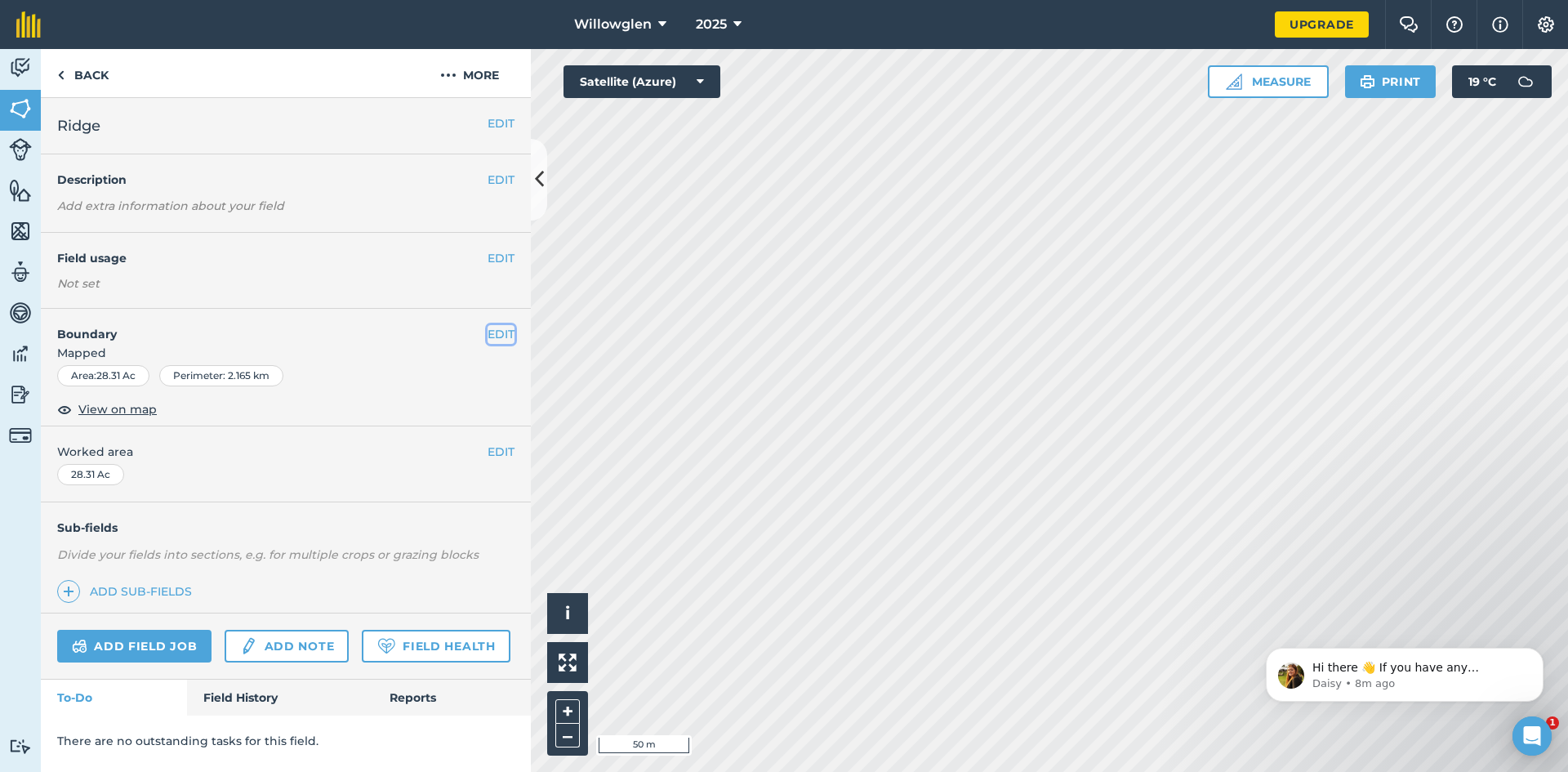
click at [503, 333] on button "EDIT" at bounding box center [501, 333] width 27 height 18
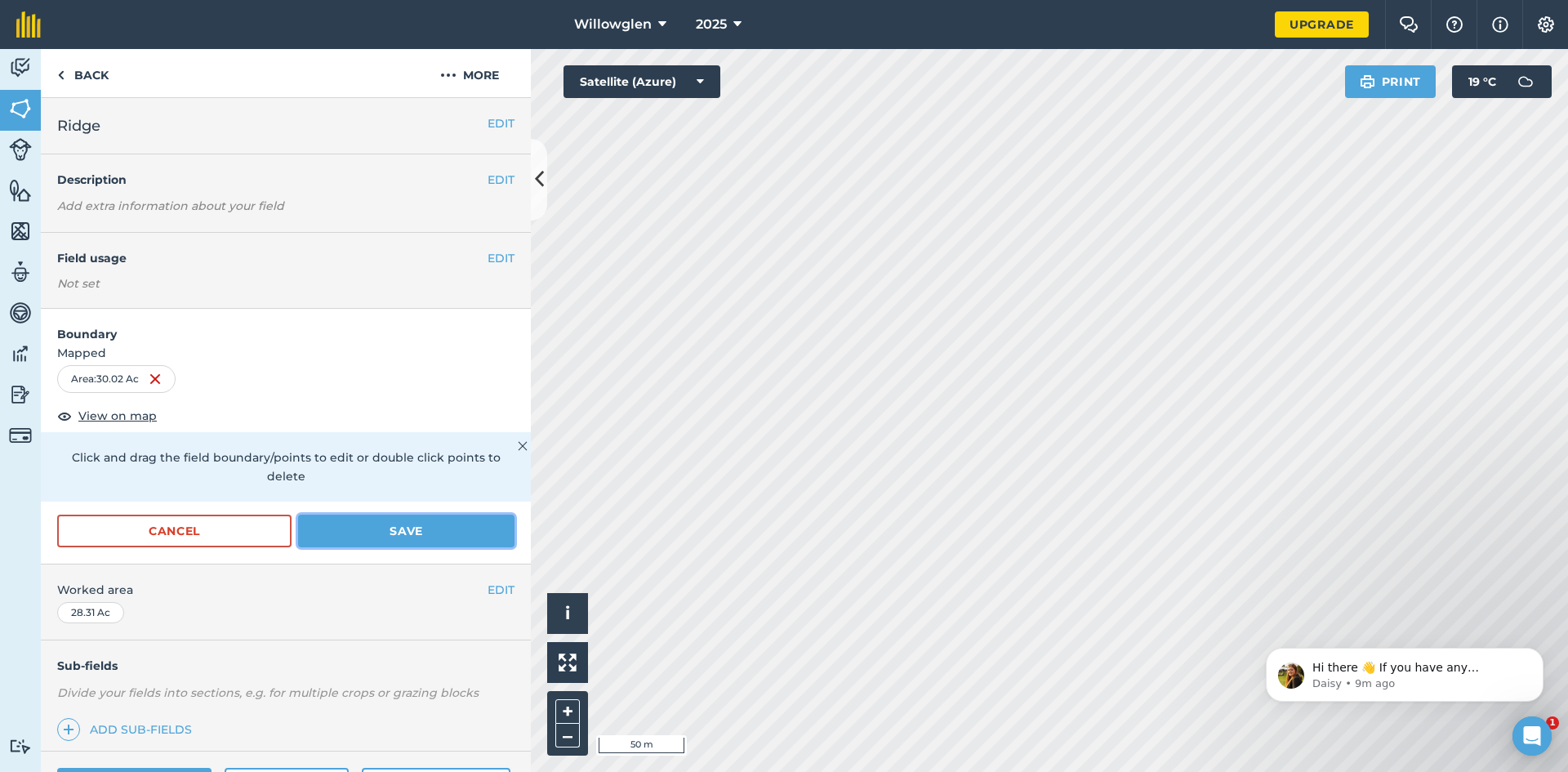
click at [410, 528] on button "Save" at bounding box center [406, 530] width 217 height 32
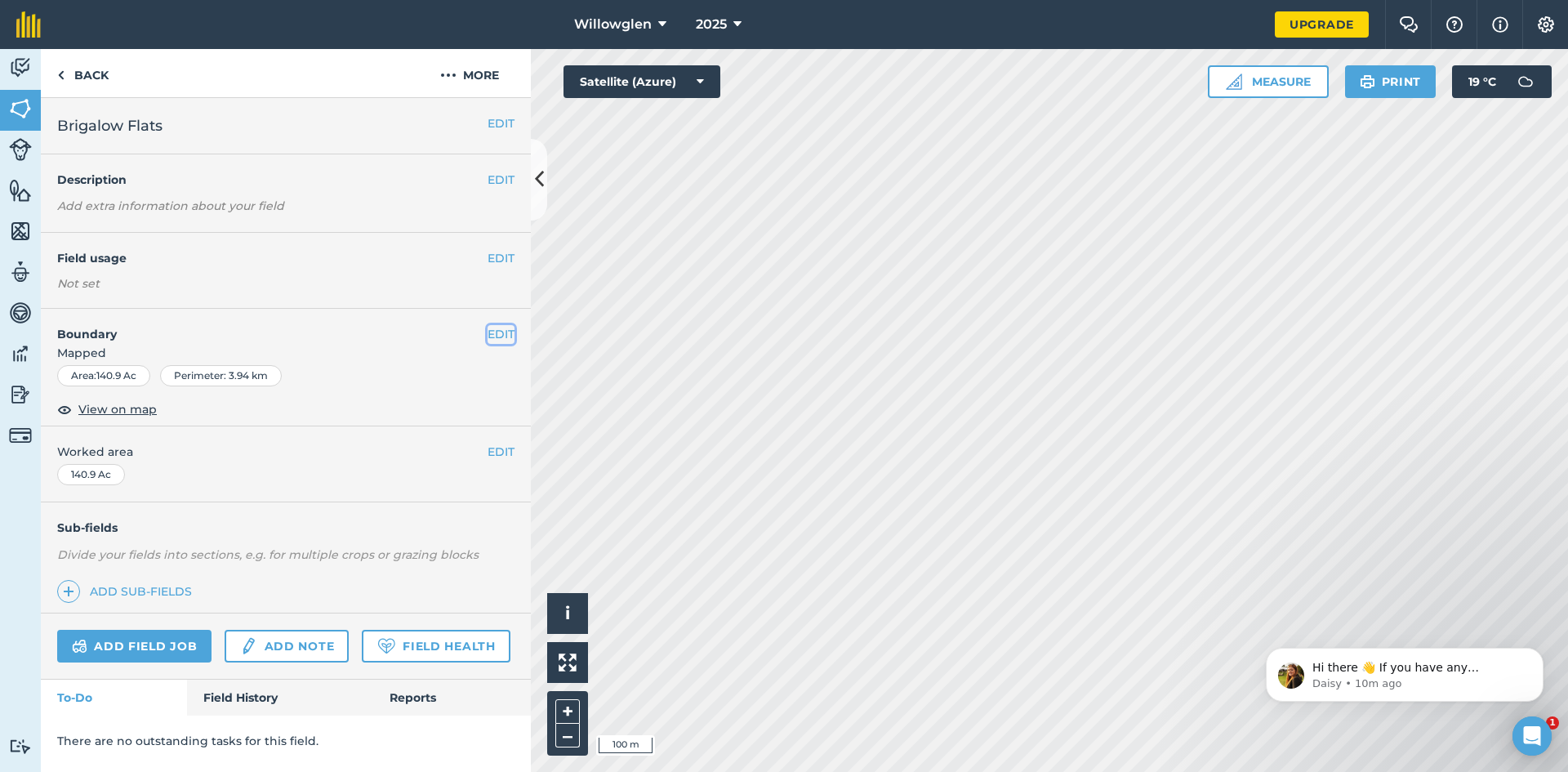
click at [506, 330] on button "EDIT" at bounding box center [501, 333] width 27 height 18
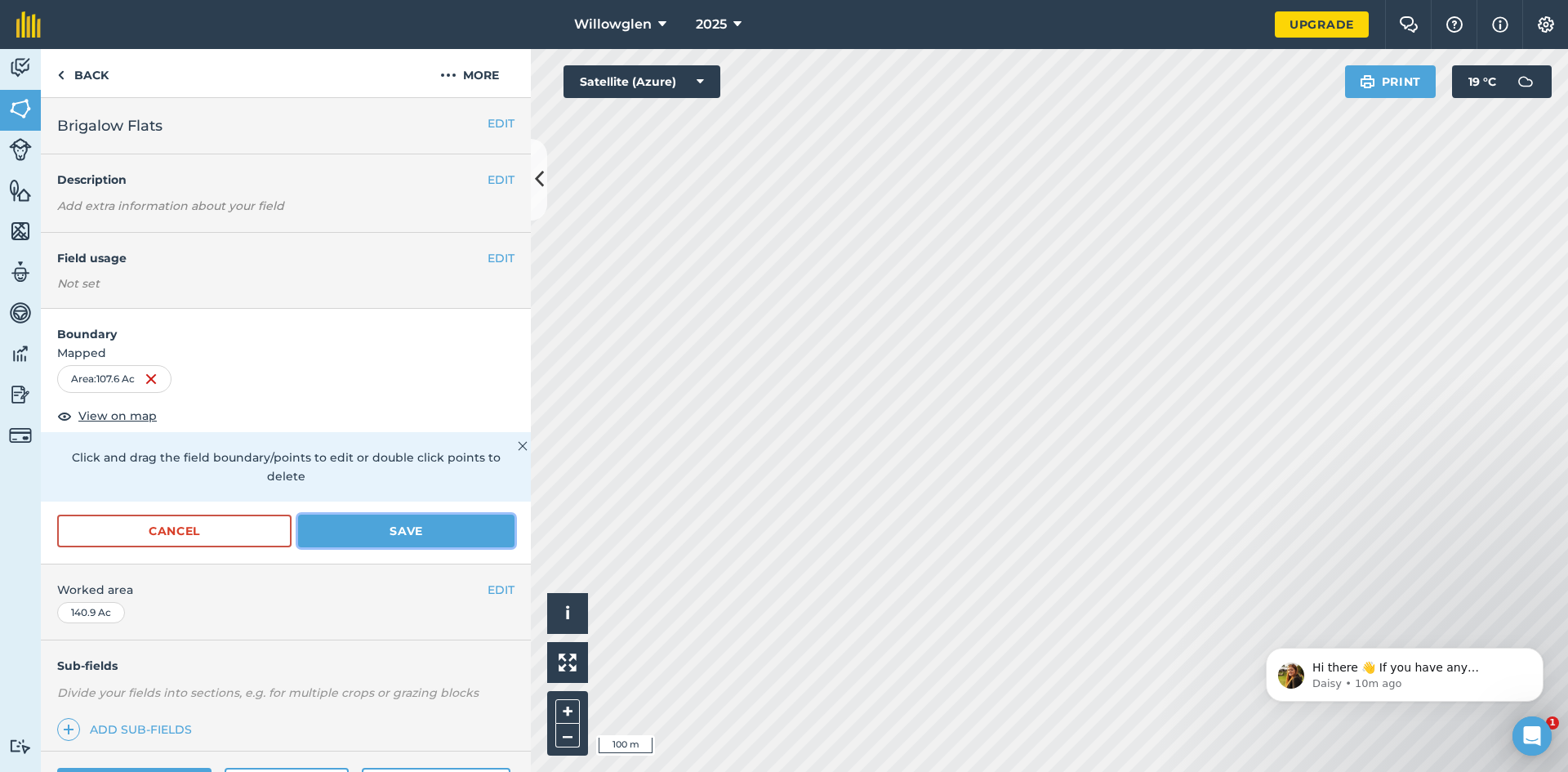
click at [460, 524] on button "Save" at bounding box center [406, 530] width 217 height 32
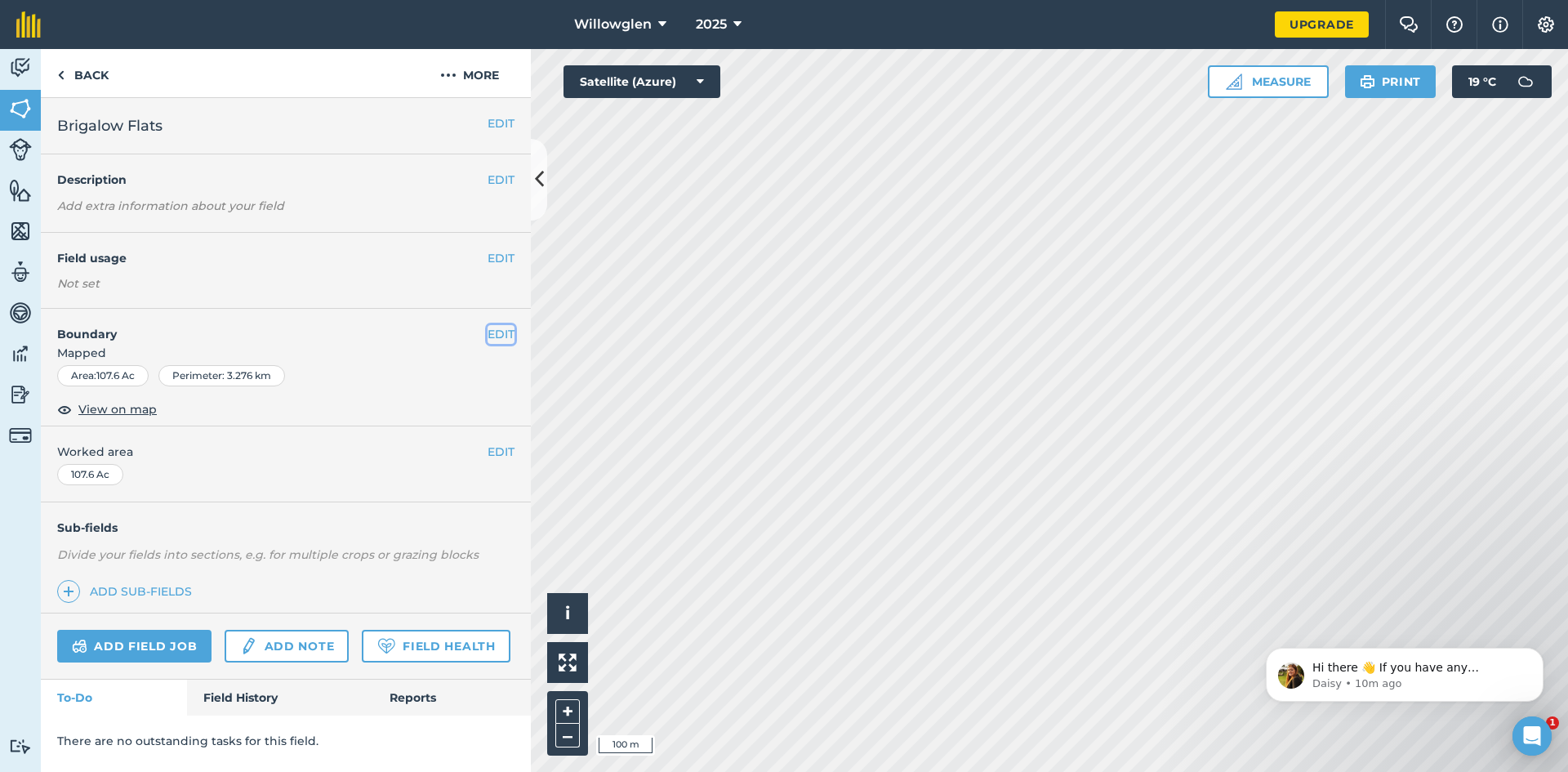
click at [503, 330] on button "EDIT" at bounding box center [501, 333] width 27 height 18
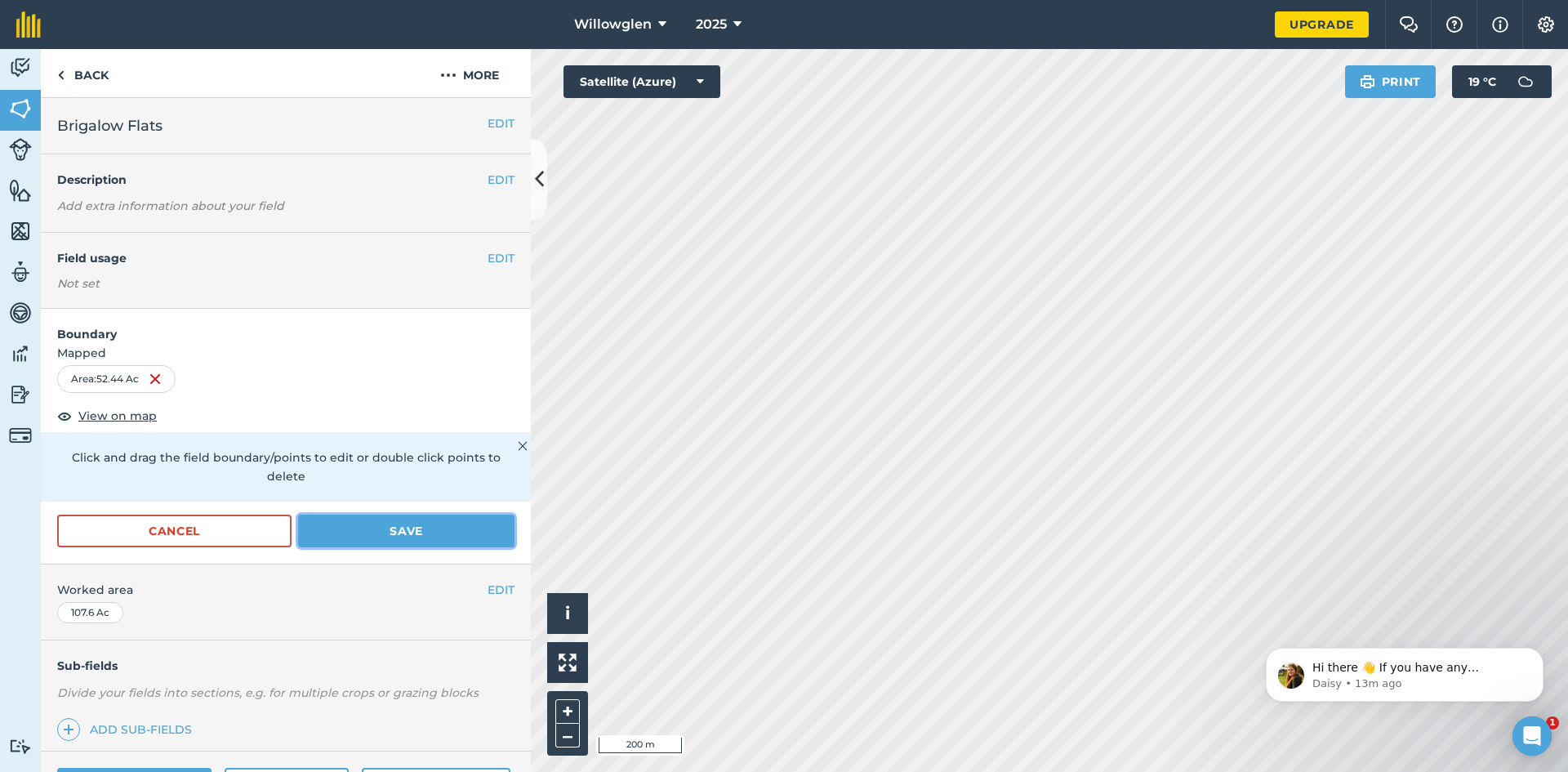
click at [420, 526] on button "Save" at bounding box center [406, 530] width 217 height 32
click at [253, 127] on h2 "Brigalow Flats" at bounding box center [272, 126] width 430 height 23
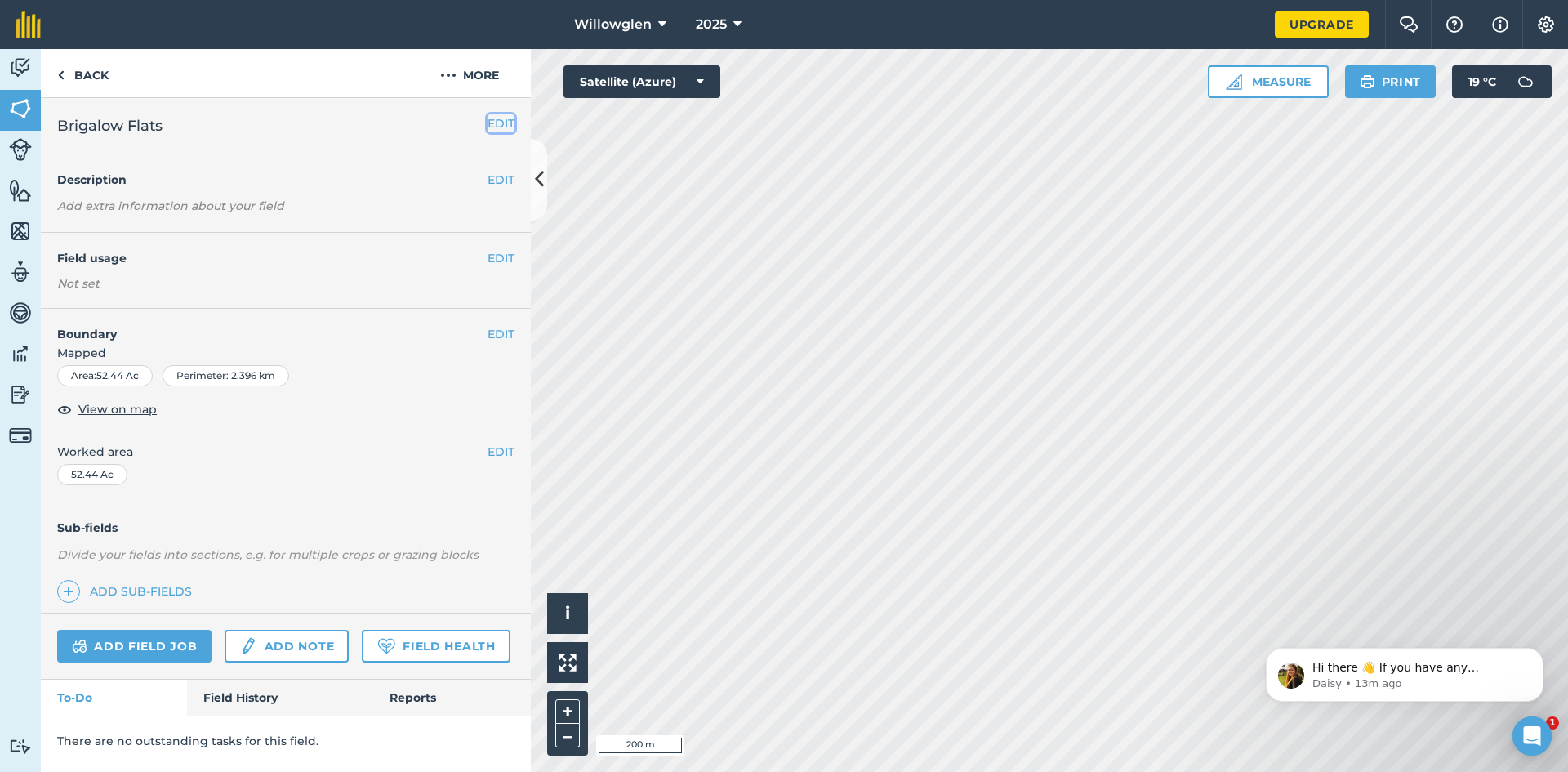
click at [495, 121] on button "EDIT" at bounding box center [501, 123] width 27 height 18
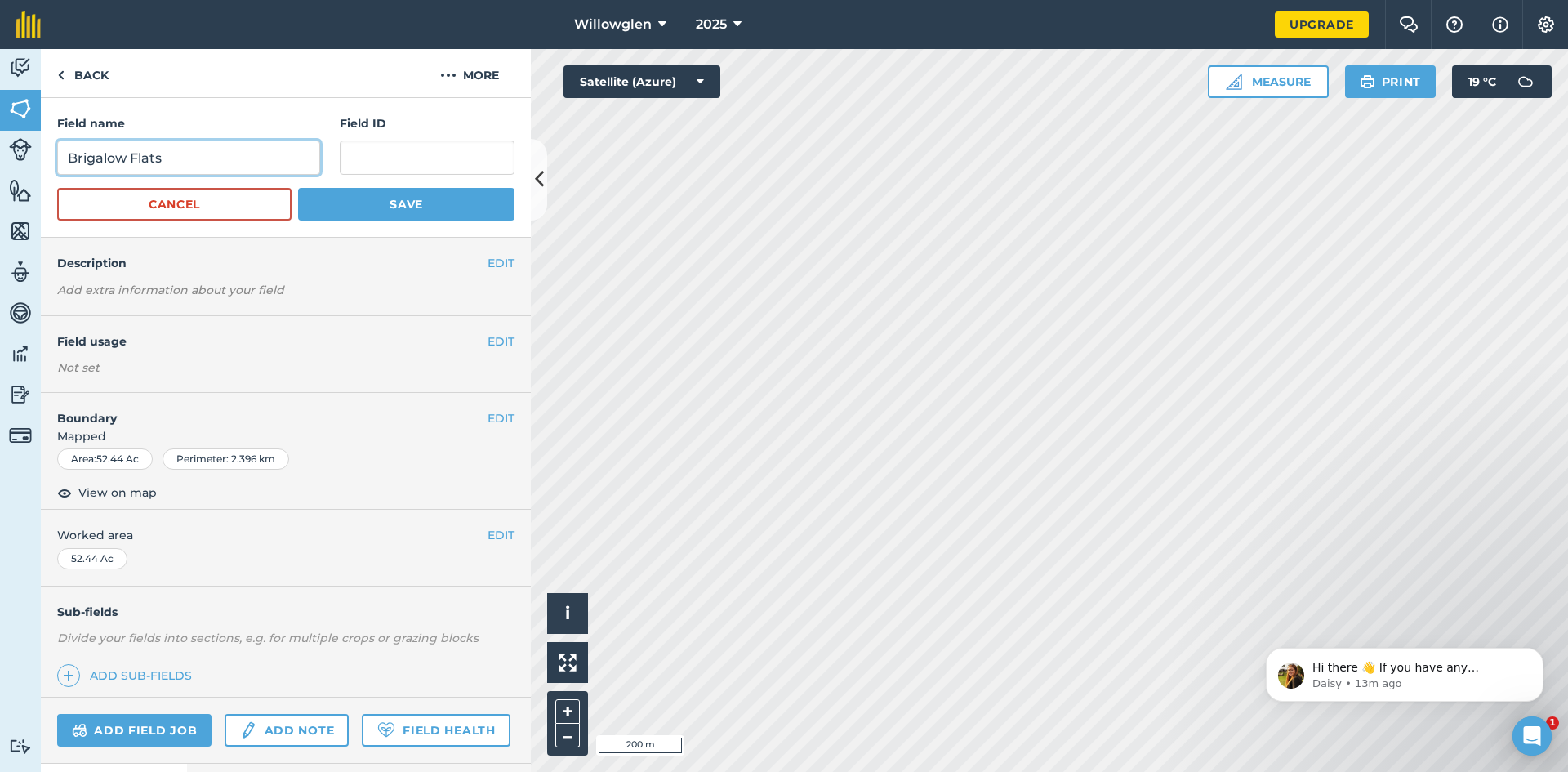
click at [237, 151] on input "Brigalow Flats" at bounding box center [189, 157] width 263 height 34
click at [174, 158] on input "Brigalow Flats east" at bounding box center [189, 157] width 263 height 34
type input "Brigalow Flats West"
click at [378, 198] on button "Save" at bounding box center [406, 204] width 217 height 32
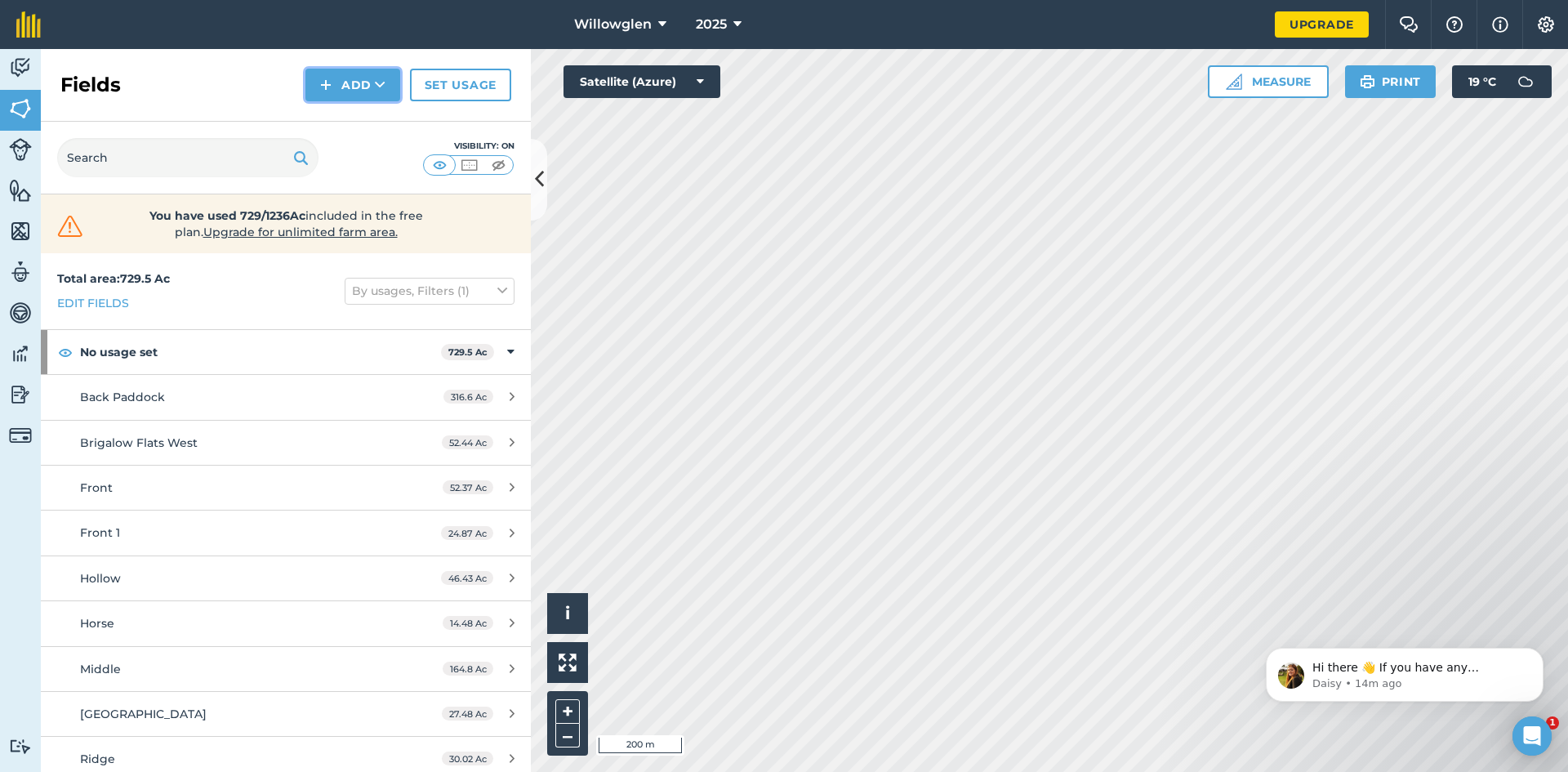
click at [366, 81] on button "Add" at bounding box center [353, 84] width 94 height 32
click at [367, 111] on link "Draw" at bounding box center [353, 121] width 90 height 36
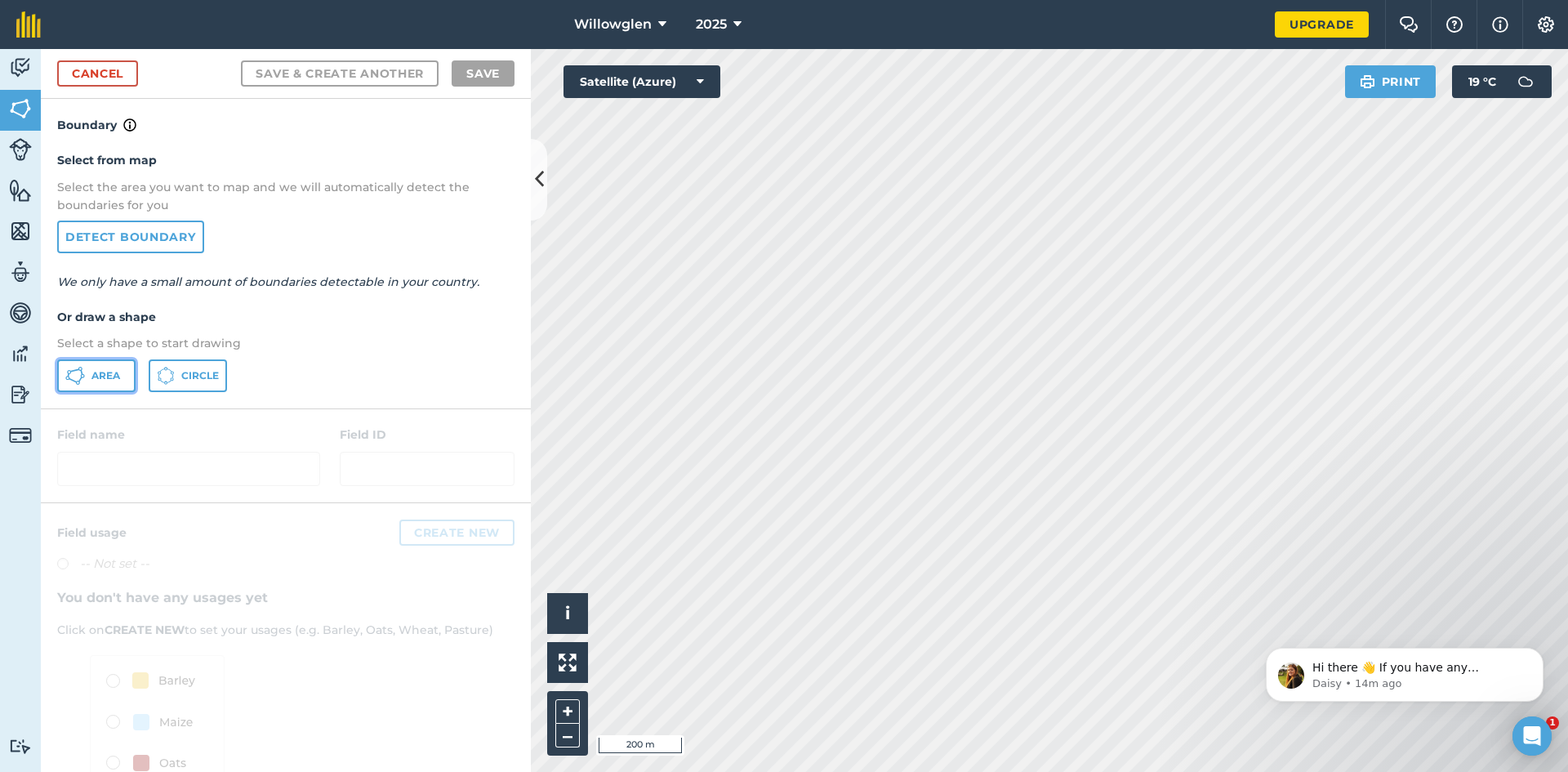
click at [106, 371] on span "Area" at bounding box center [106, 376] width 29 height 13
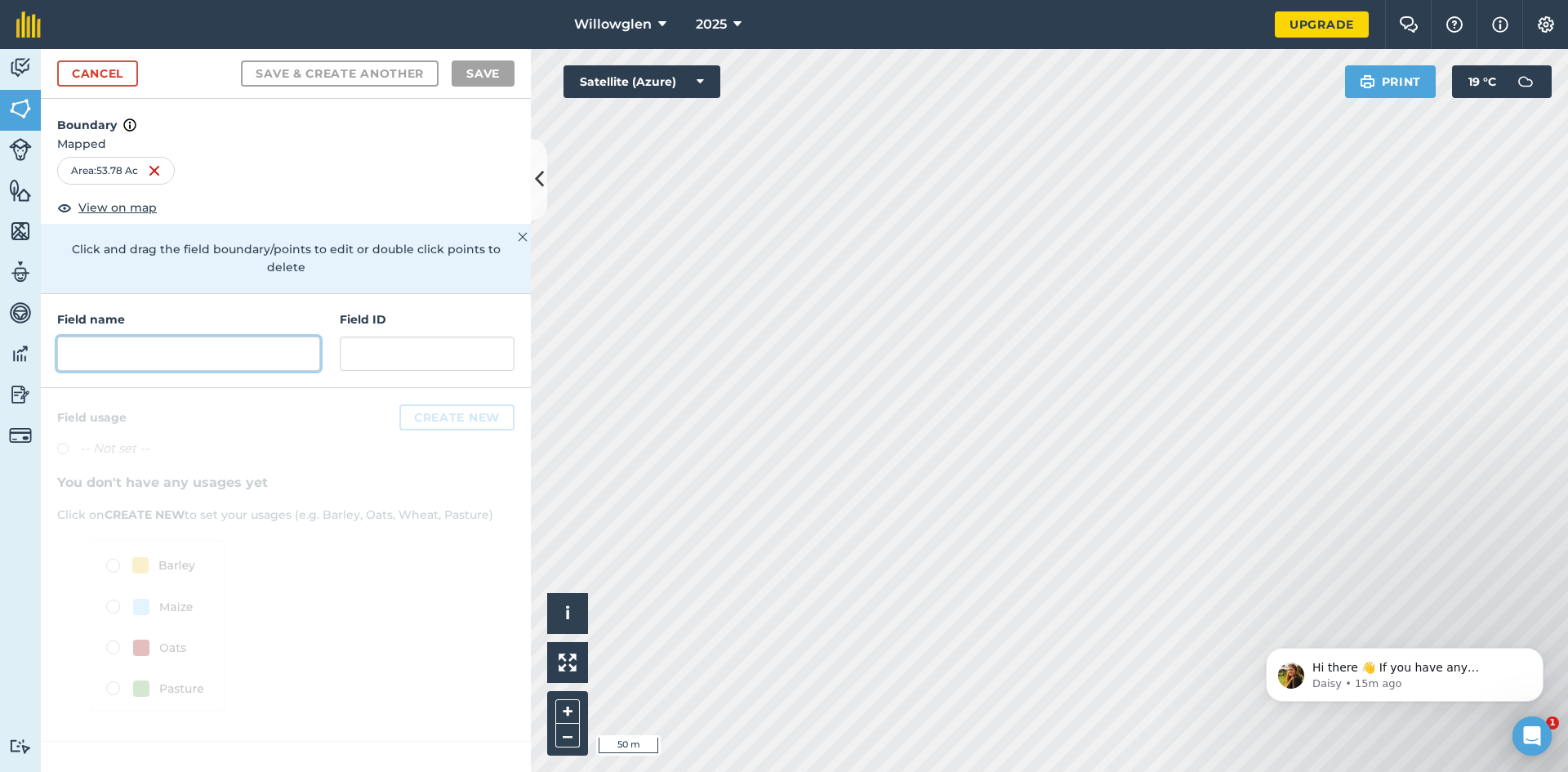
click at [201, 337] on input "text" at bounding box center [189, 354] width 263 height 34
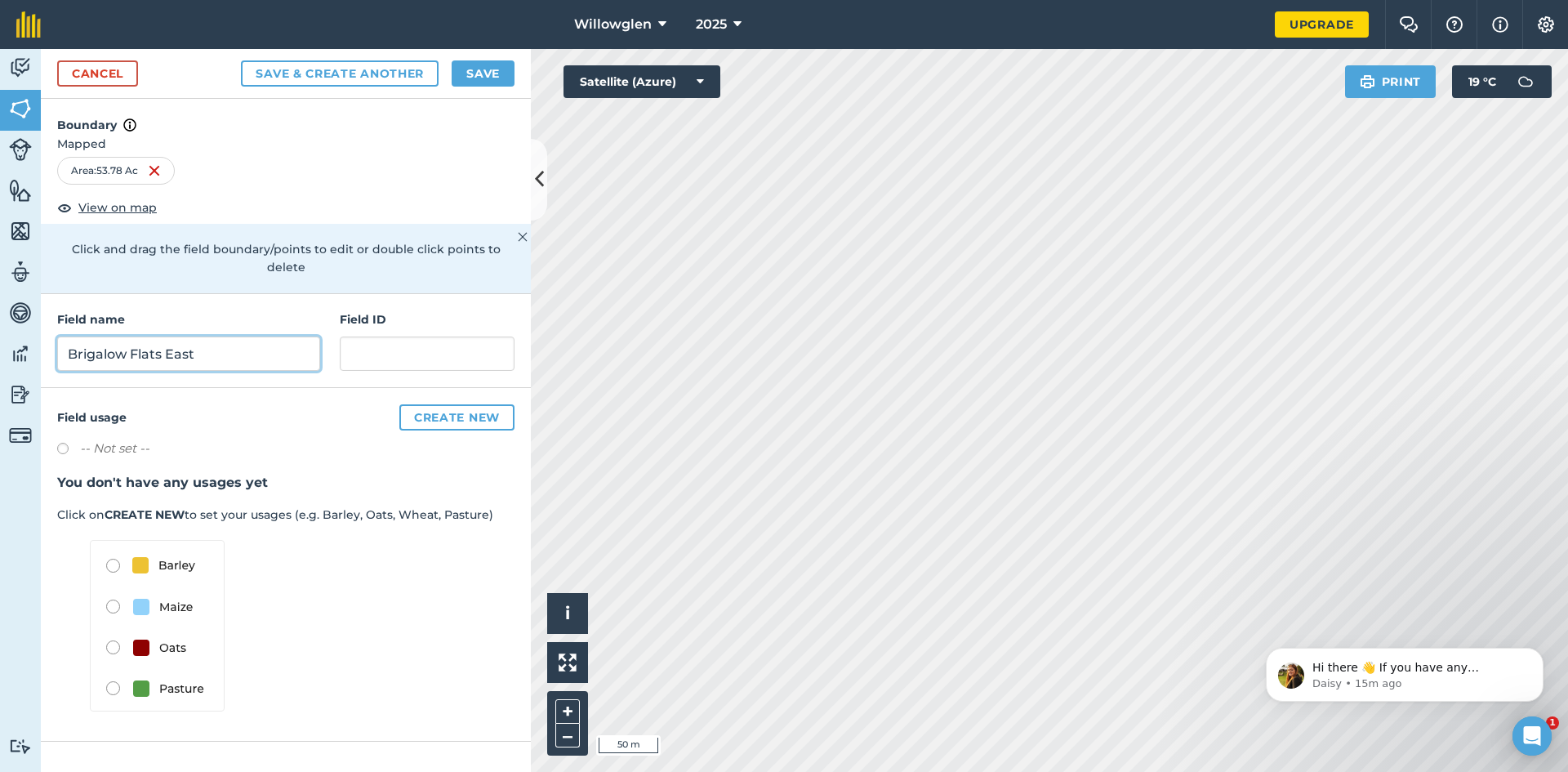
type input "Brigalow Flats East"
click at [422, 405] on button "Create new" at bounding box center [456, 417] width 115 height 26
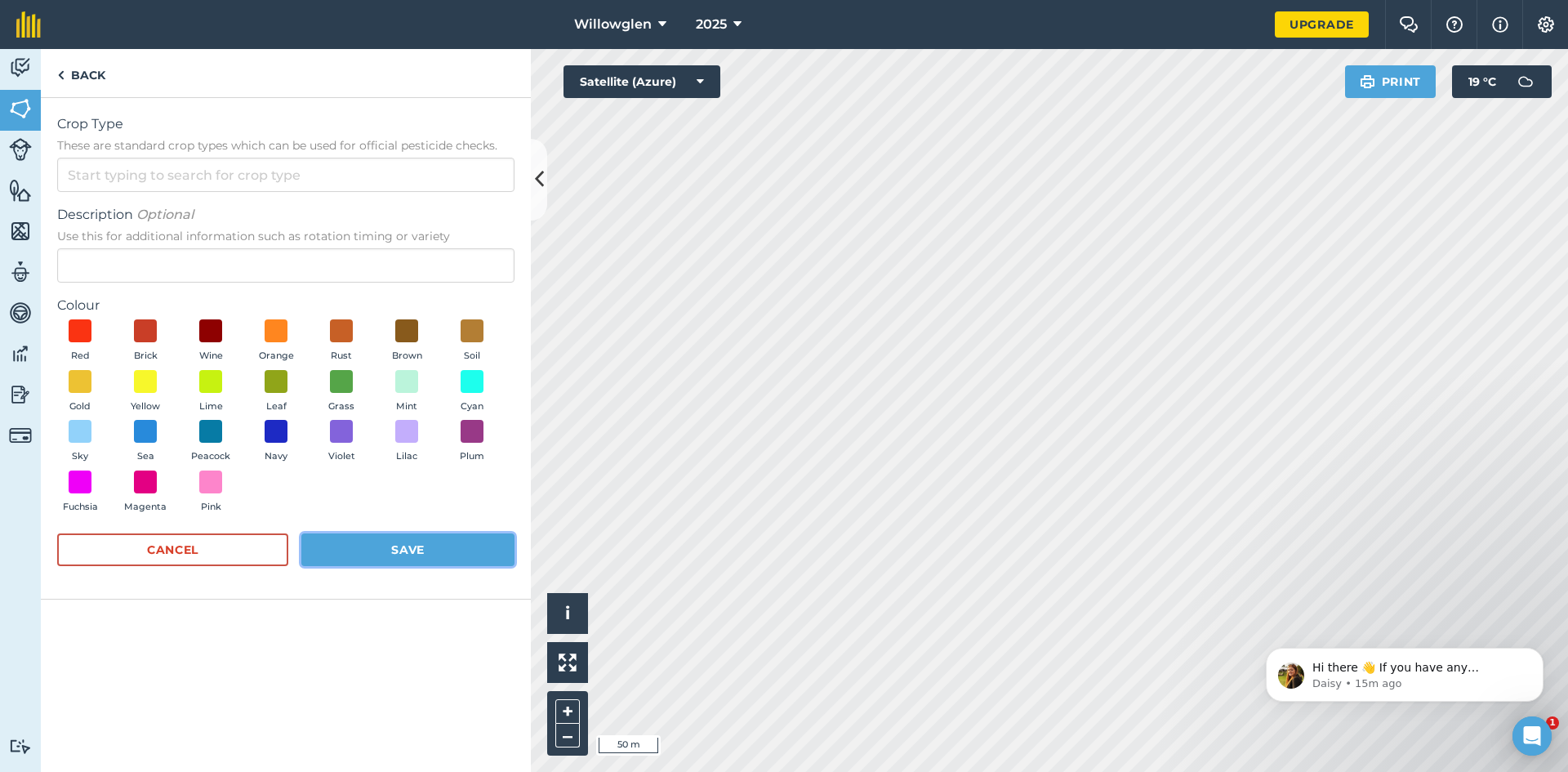
click at [425, 540] on button "Save" at bounding box center [408, 549] width 213 height 32
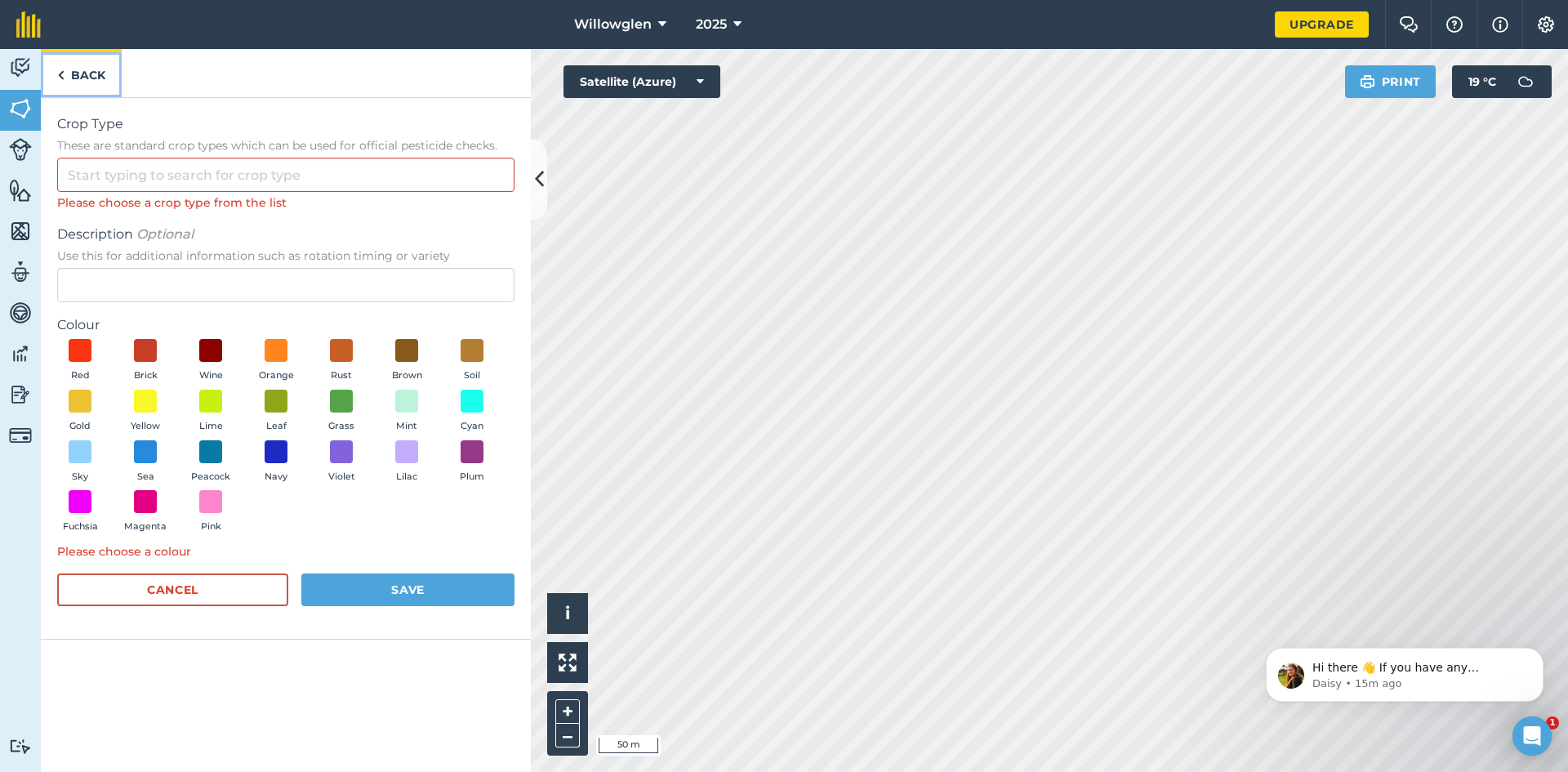
click at [64, 71] on img at bounding box center [61, 75] width 7 height 19
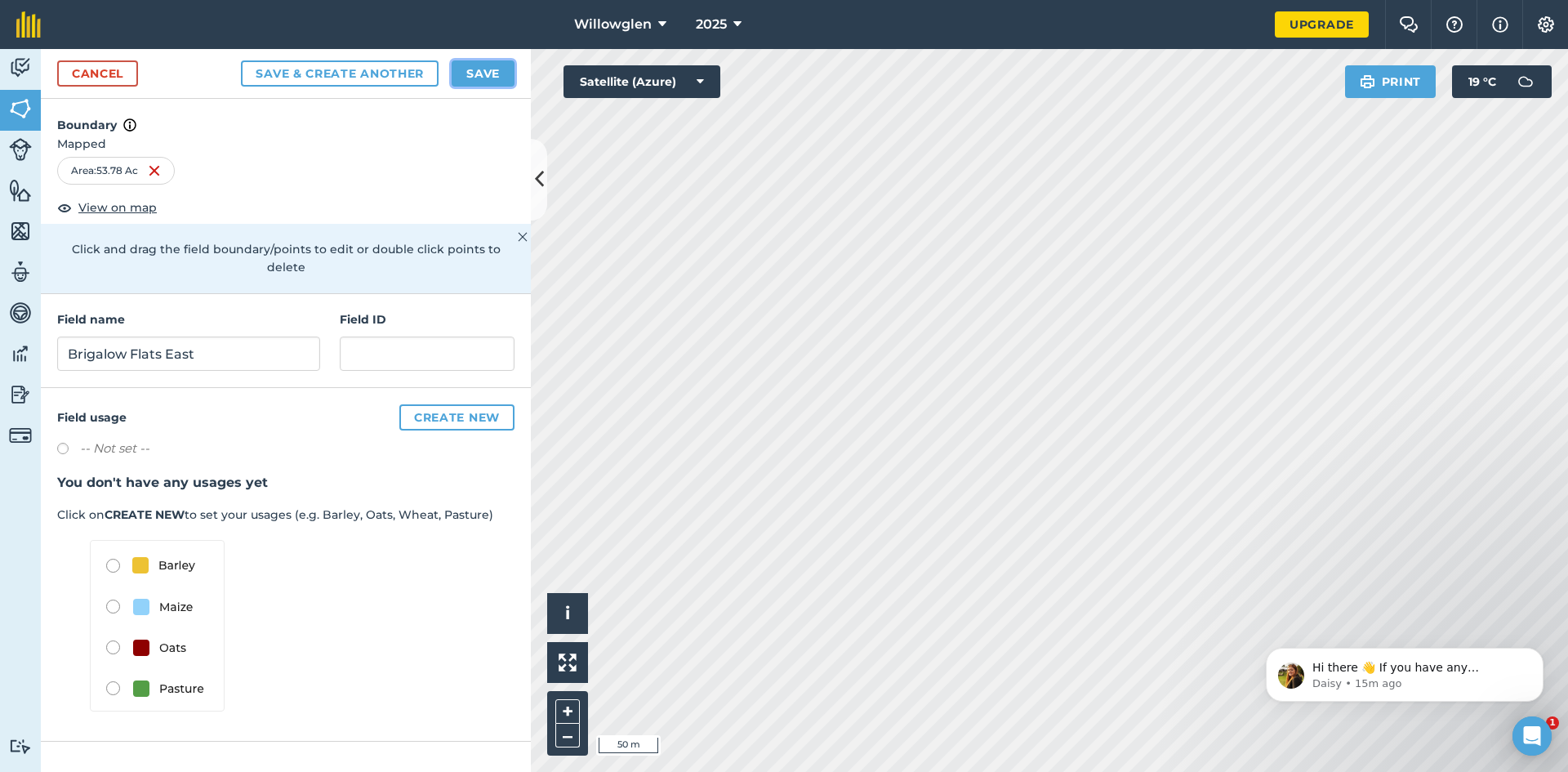
click at [477, 71] on button "Save" at bounding box center [483, 73] width 63 height 26
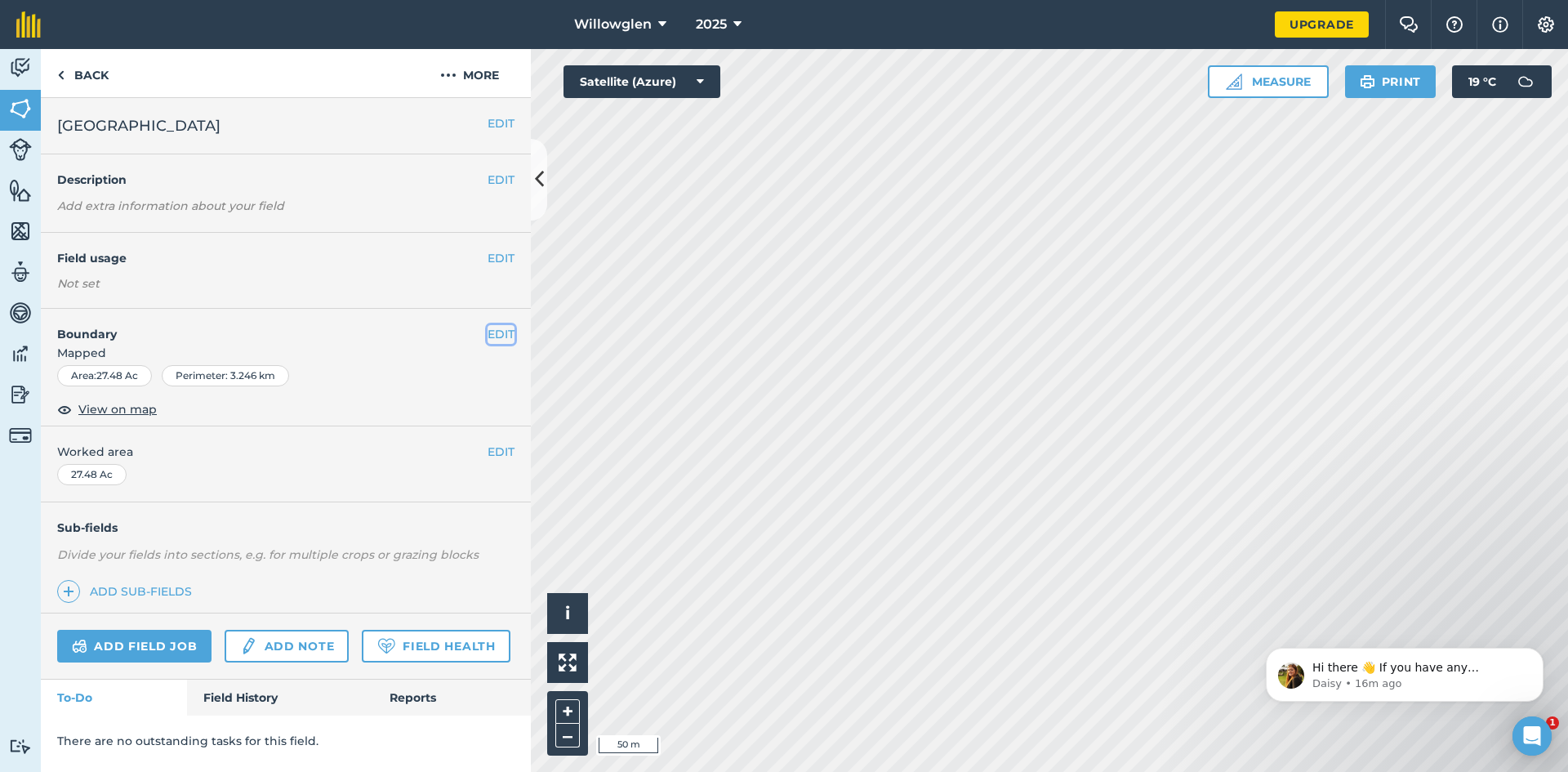
click at [493, 334] on button "EDIT" at bounding box center [501, 333] width 27 height 18
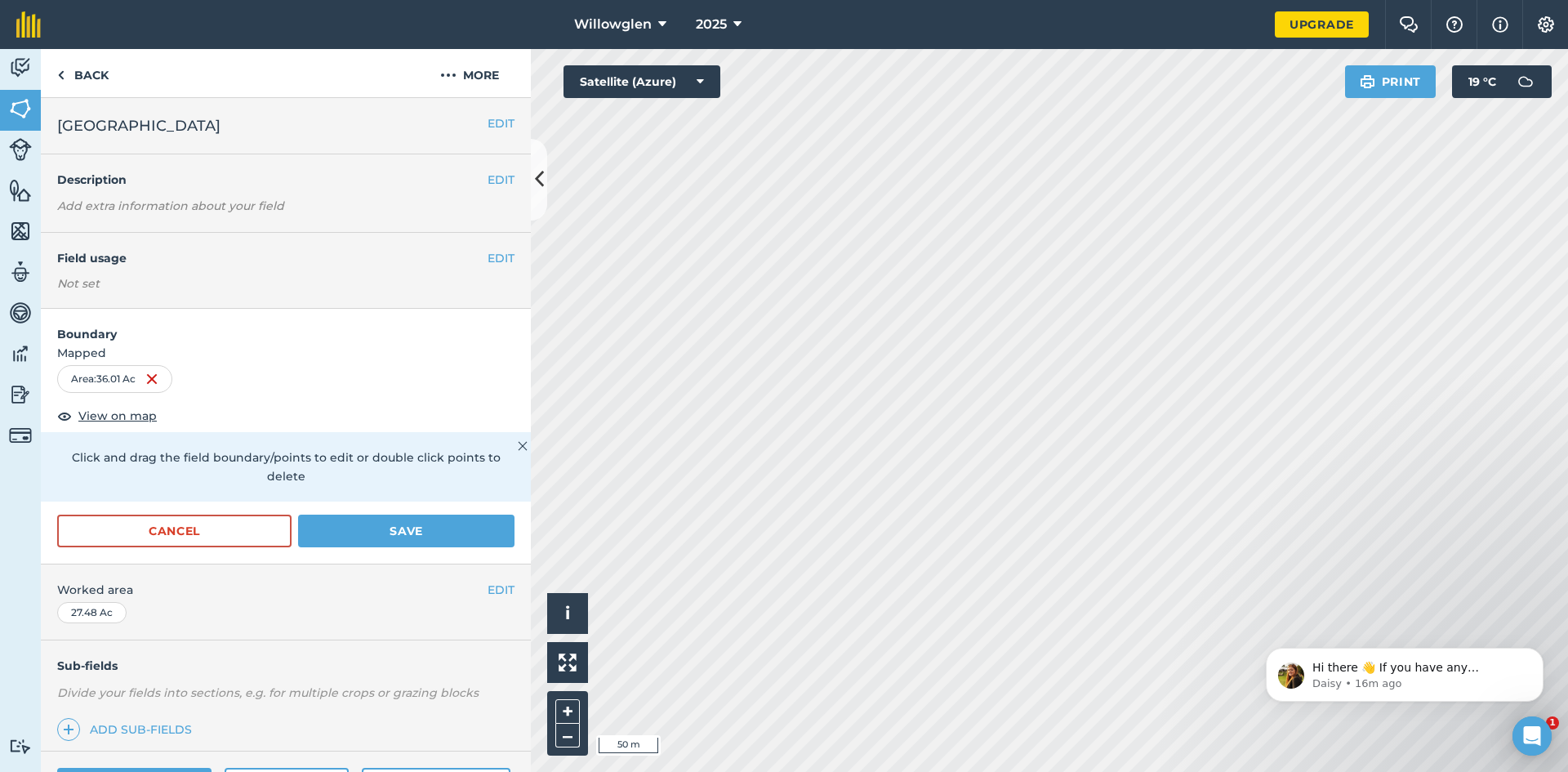
click at [1267, 704] on body "Hi there 👋 If you have any questions about our pricing or which plan is right f…" at bounding box center [1404, 670] width 314 height 101
click at [1266, 697] on div "Hi there 👋 If you have any questions about our pricing or which plan is right f…" at bounding box center [1405, 675] width 278 height 54
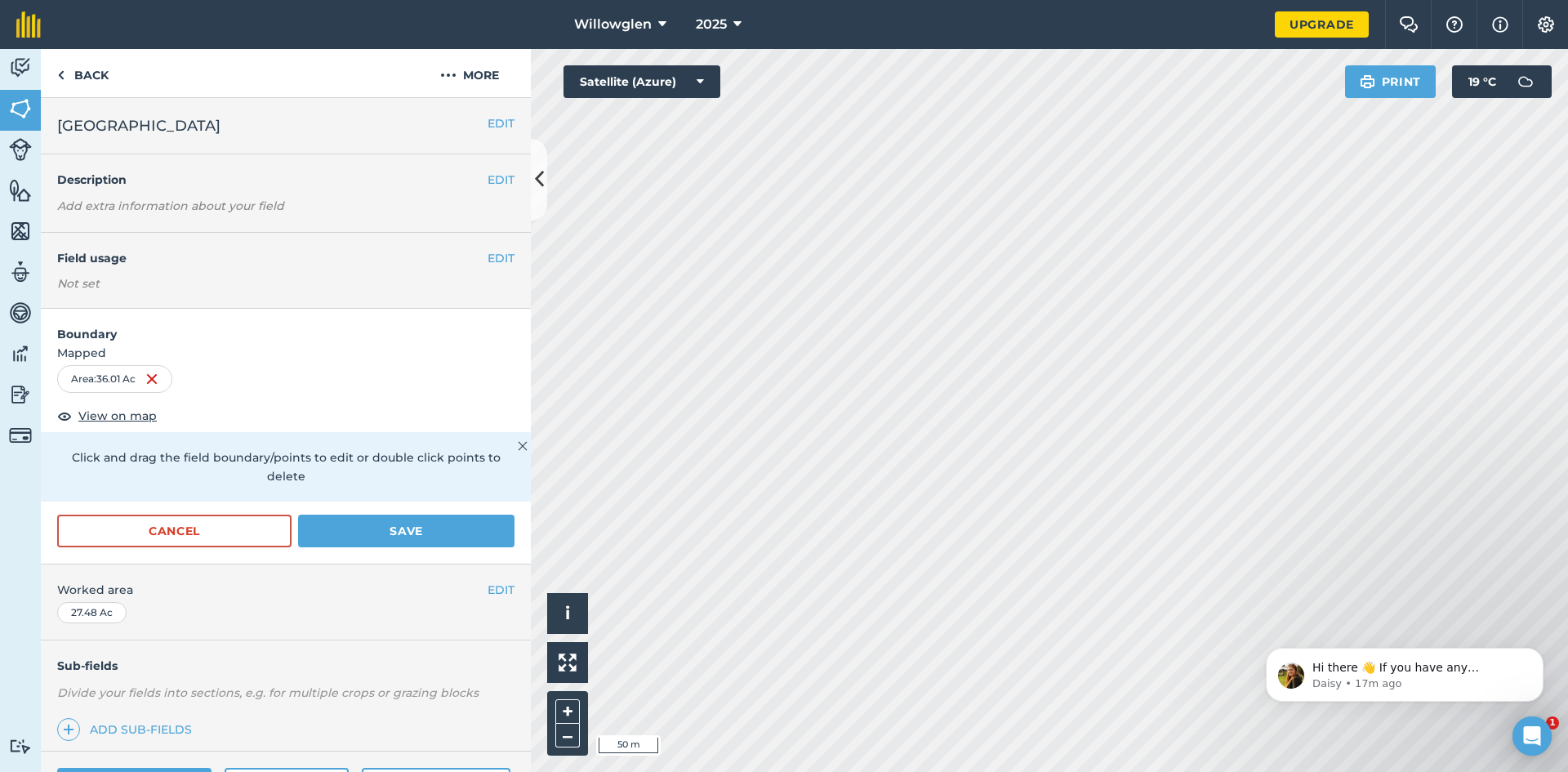
click at [1266, 697] on div "Hi there 👋 If you have any questions about our pricing or which plan is right f…" at bounding box center [1405, 675] width 278 height 54
click at [468, 529] on button "Save" at bounding box center [406, 530] width 217 height 32
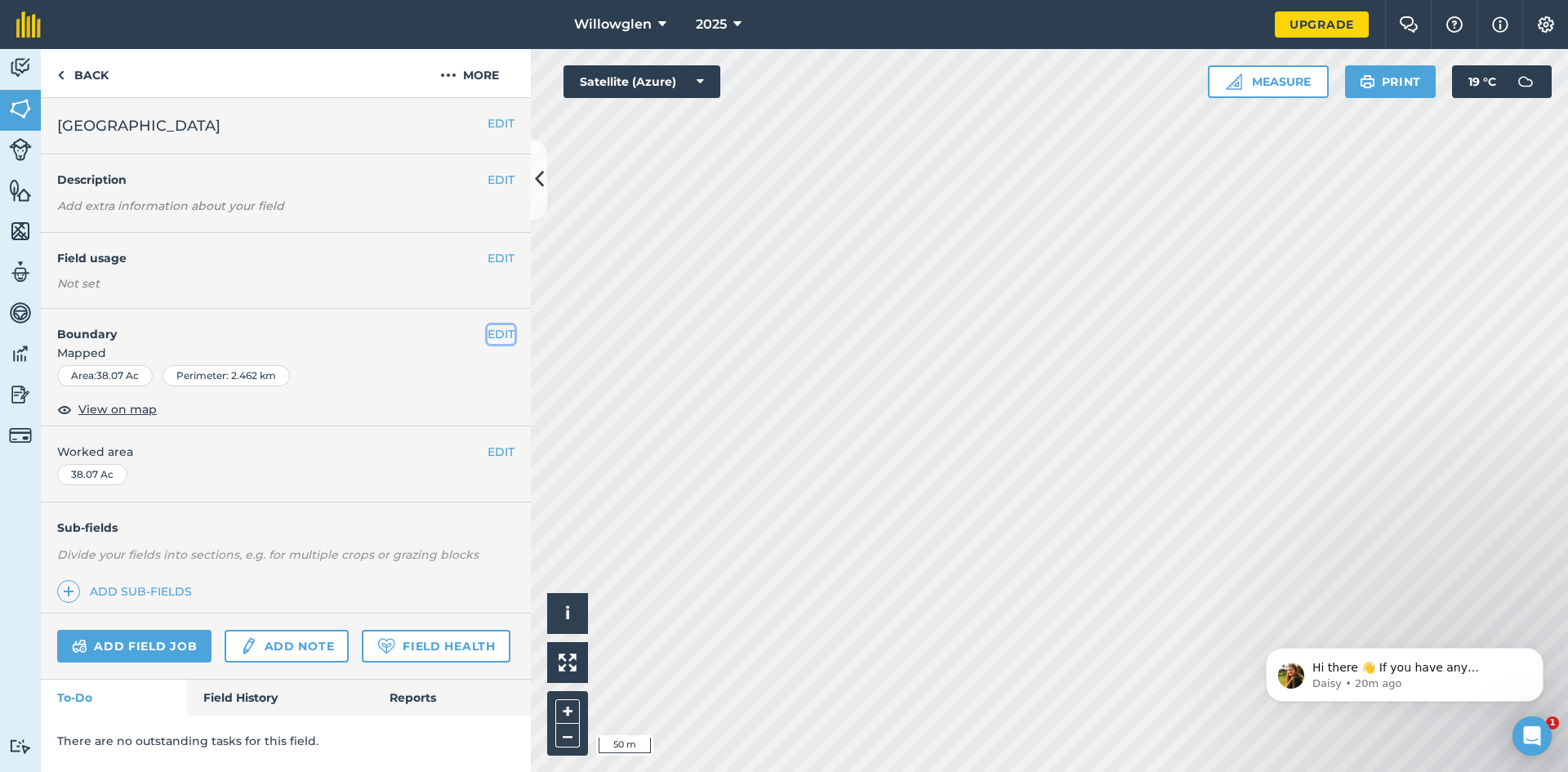
click at [504, 332] on button "EDIT" at bounding box center [501, 333] width 27 height 18
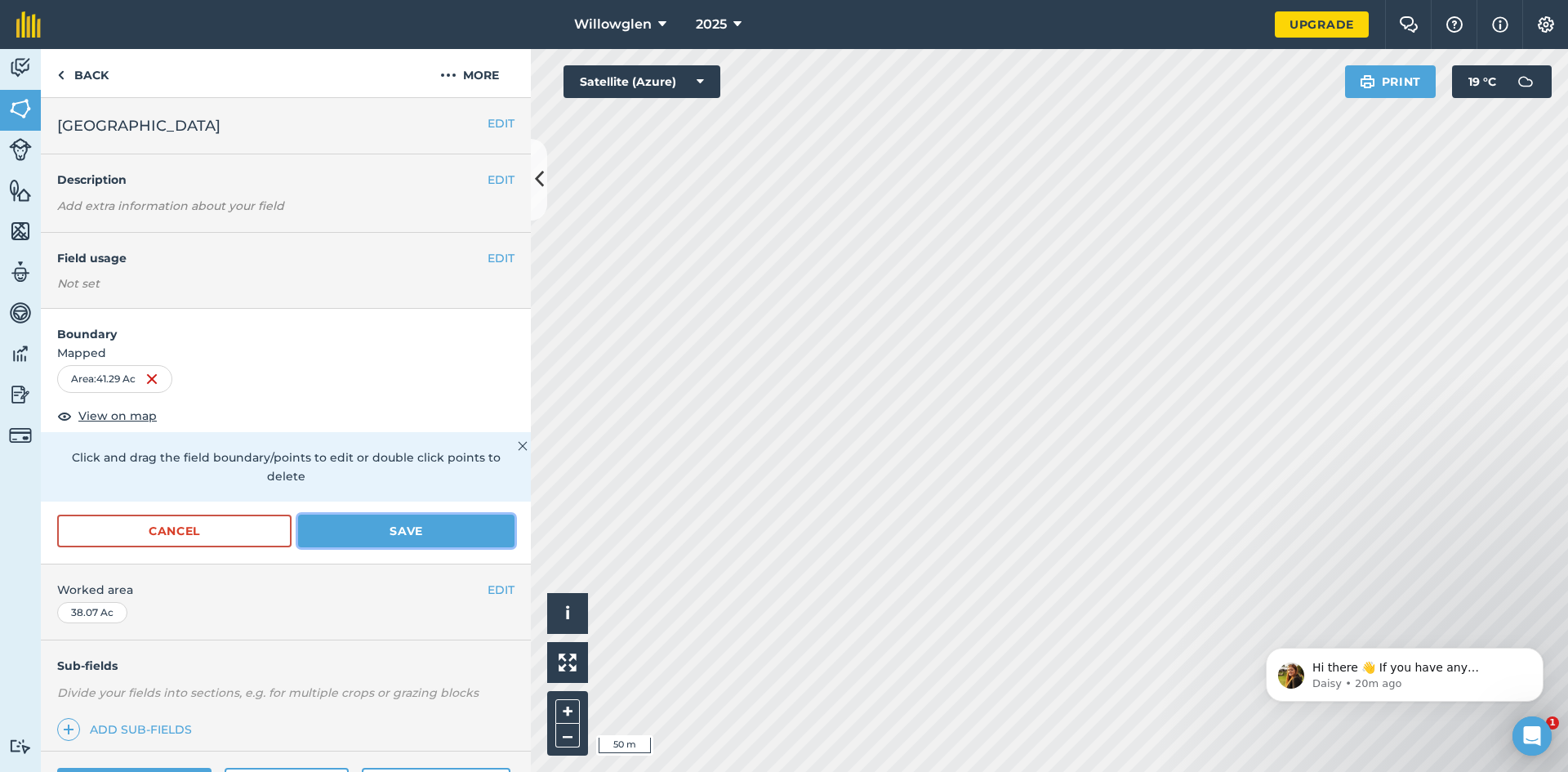
click at [387, 528] on button "Save" at bounding box center [406, 530] width 217 height 32
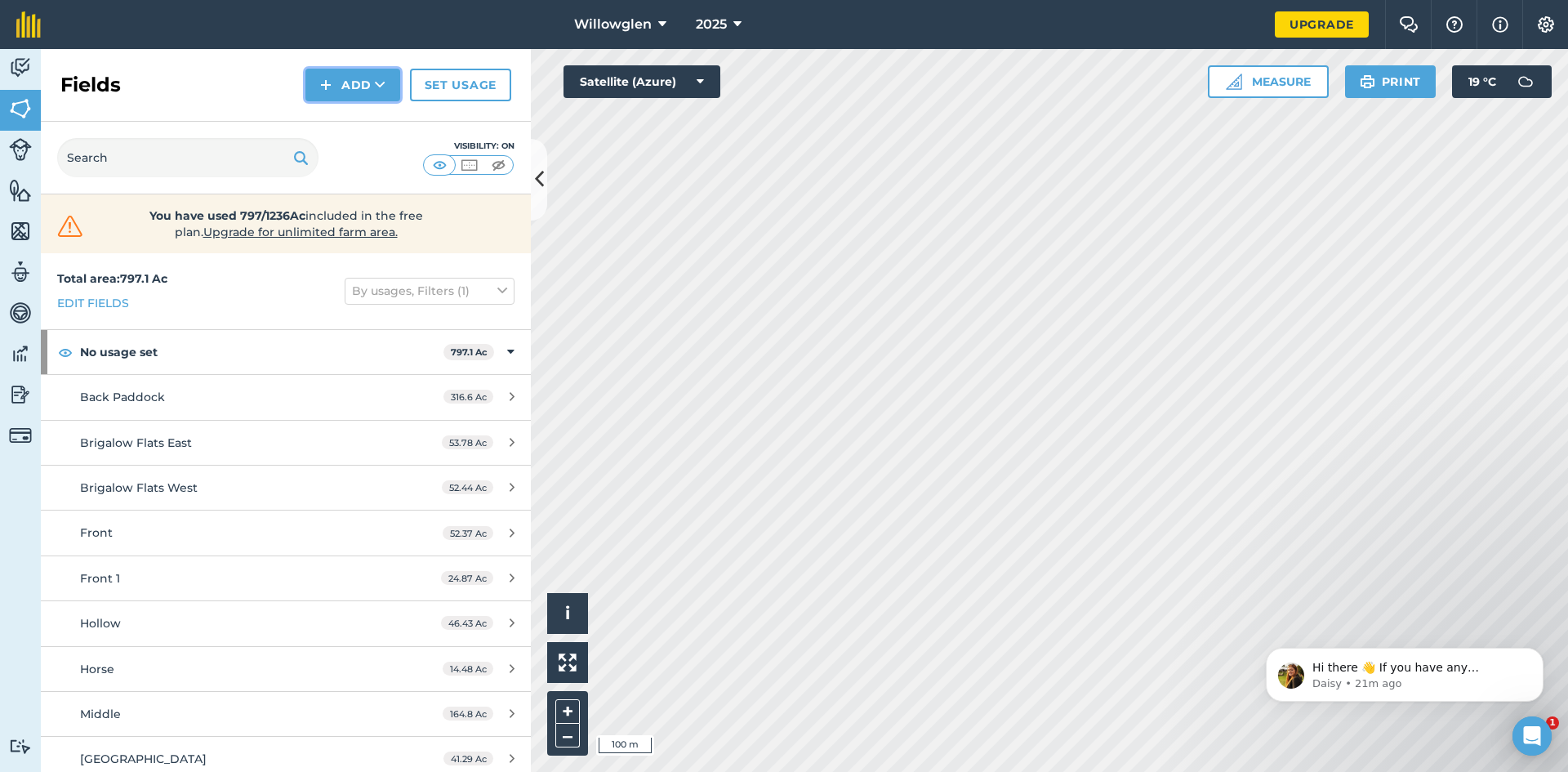
click at [355, 86] on button "Add" at bounding box center [353, 84] width 94 height 32
click at [367, 118] on link "Draw" at bounding box center [353, 121] width 90 height 36
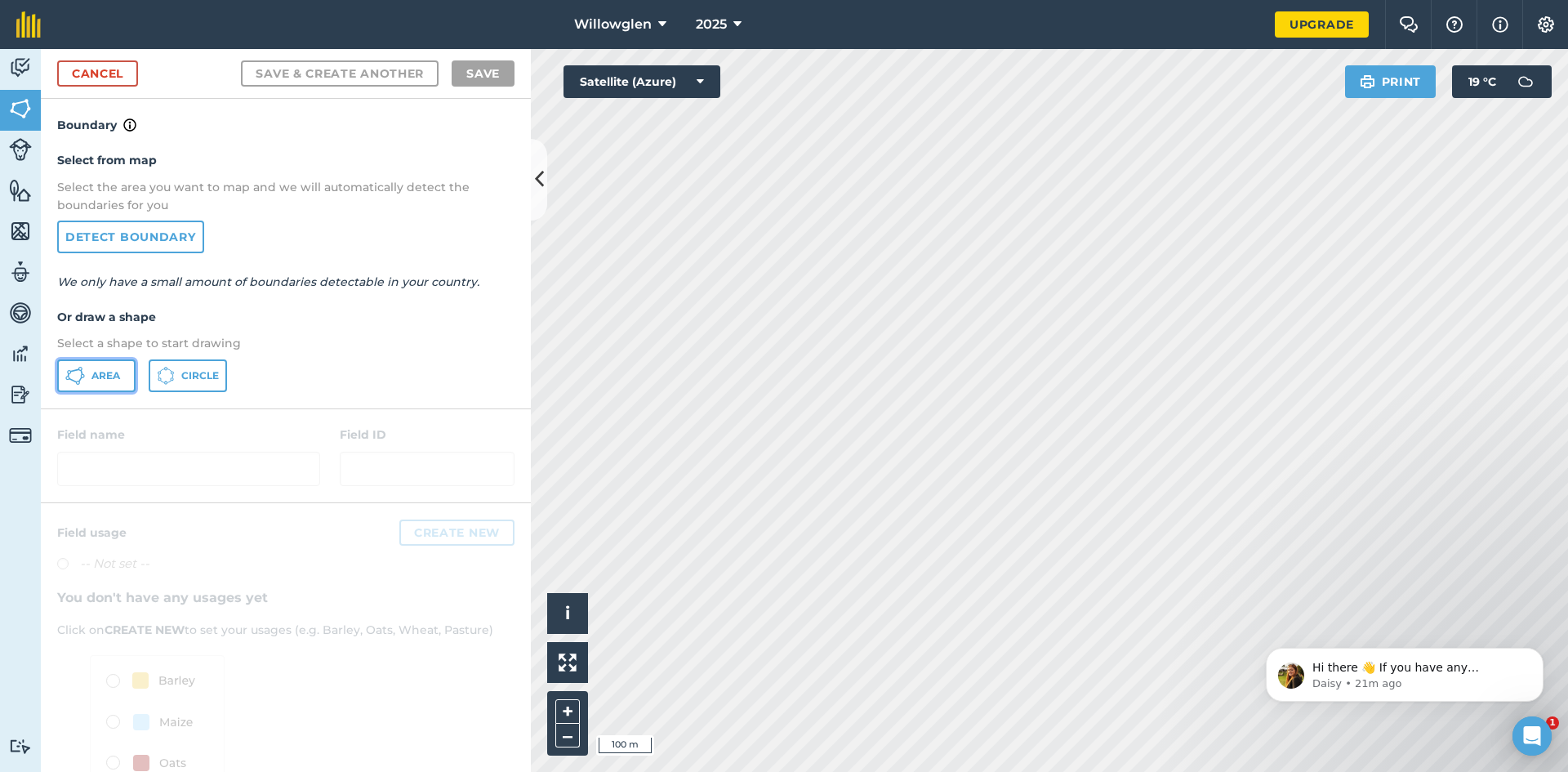
click at [100, 376] on span "Area" at bounding box center [106, 376] width 29 height 13
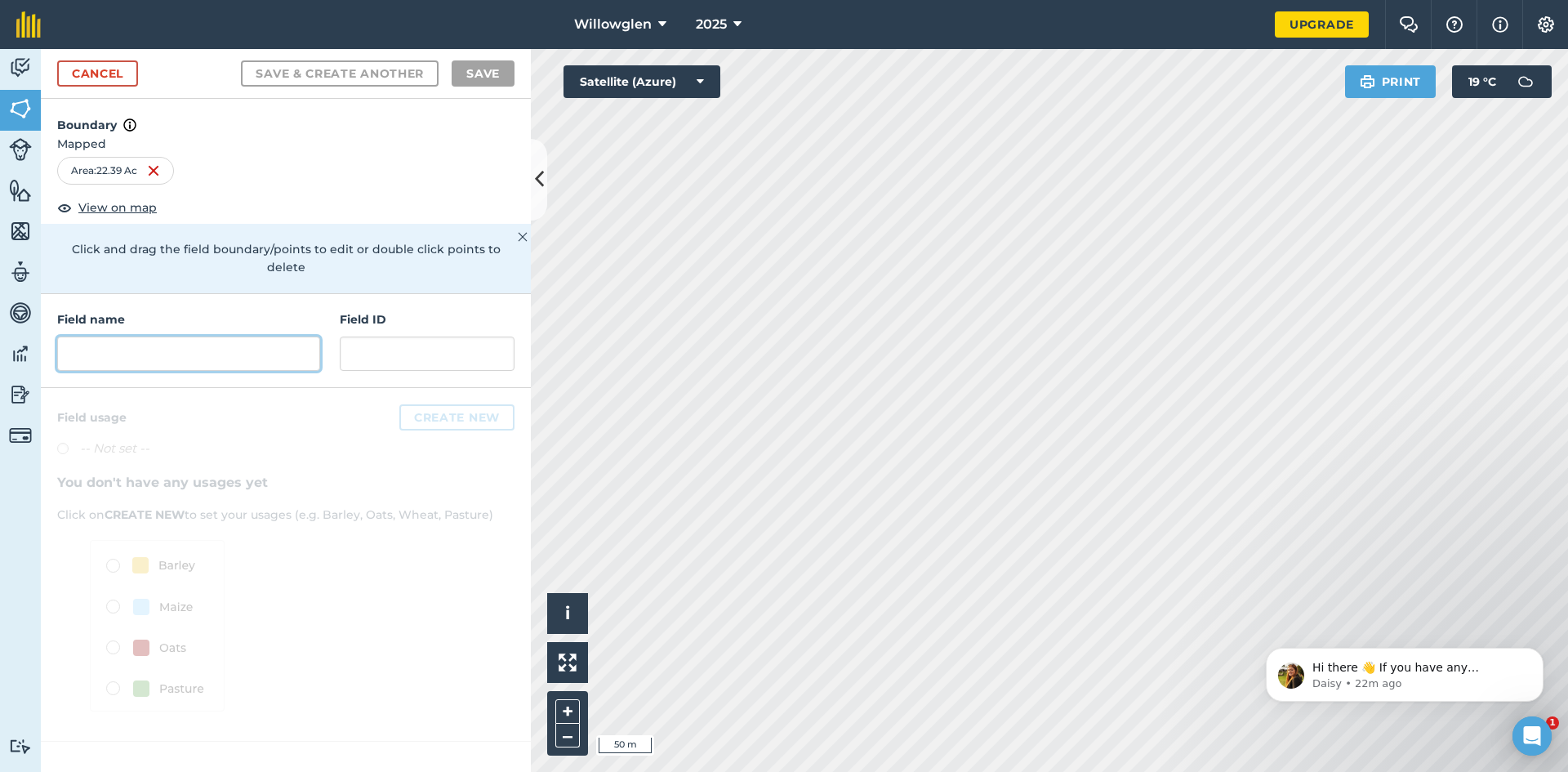
click at [193, 337] on input "text" at bounding box center [189, 354] width 263 height 34
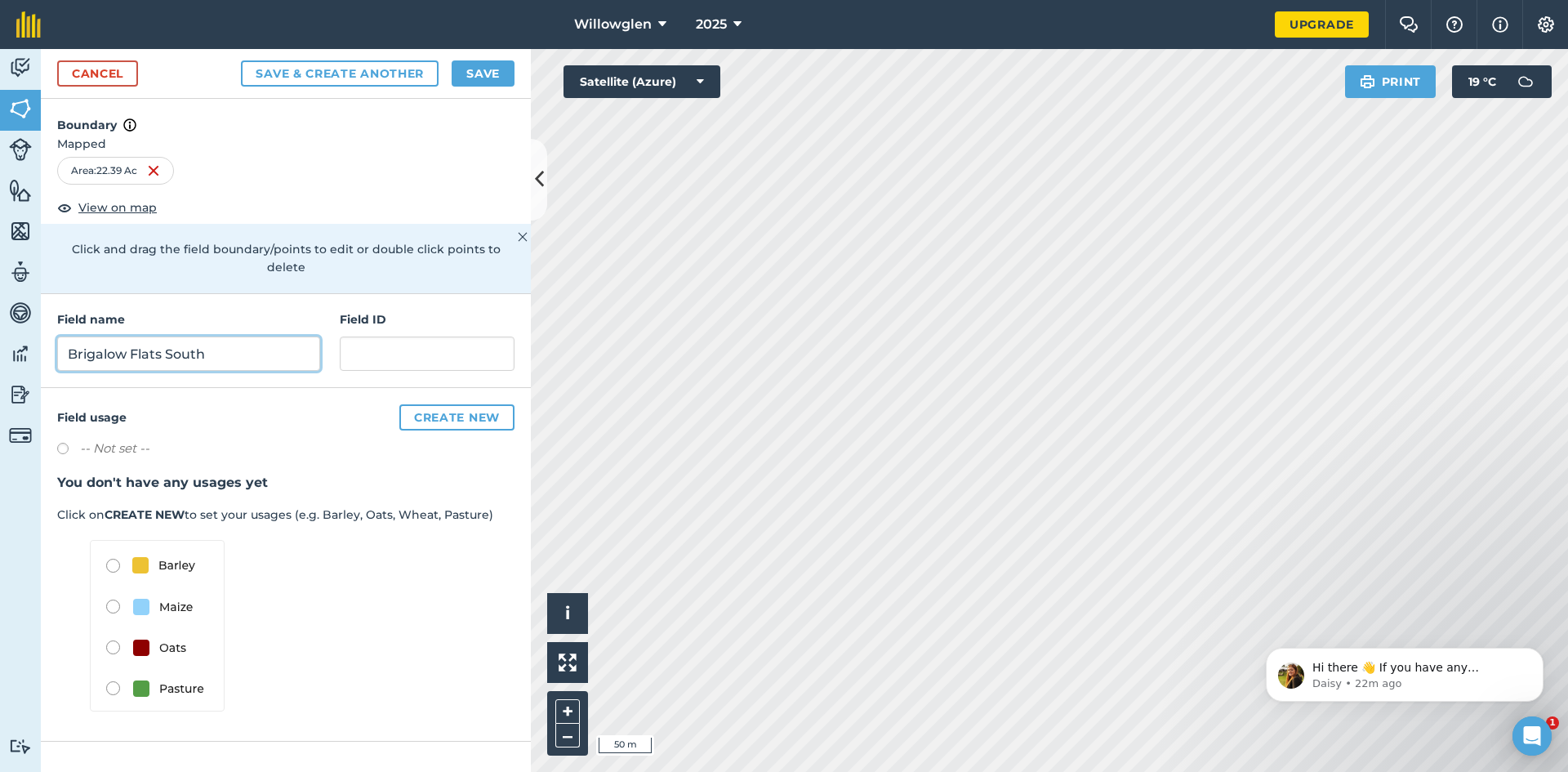
type input "Brigalow Flats South"
click at [476, 69] on button "Save" at bounding box center [483, 73] width 63 height 26
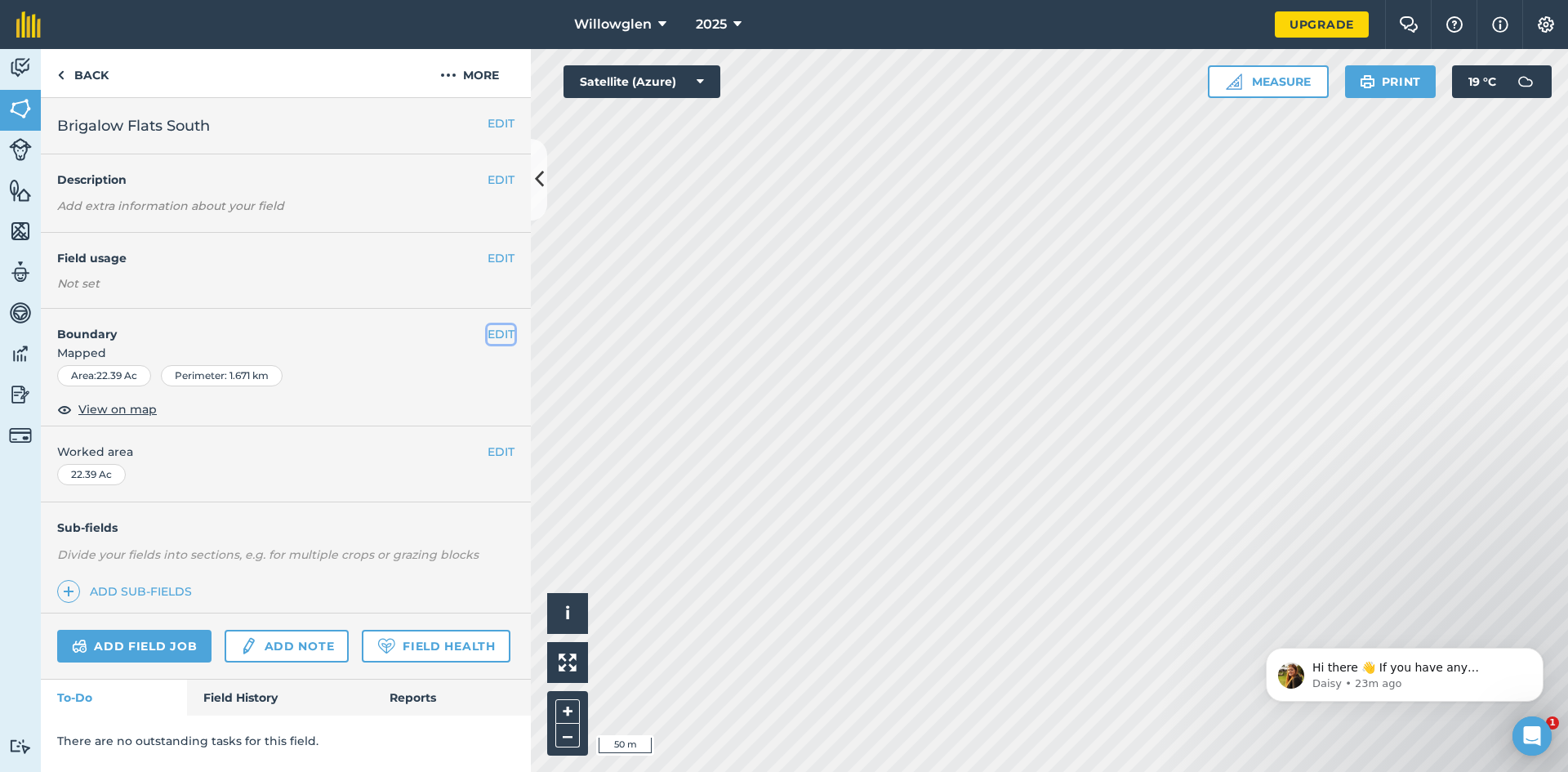
click at [504, 331] on button "EDIT" at bounding box center [501, 333] width 27 height 18
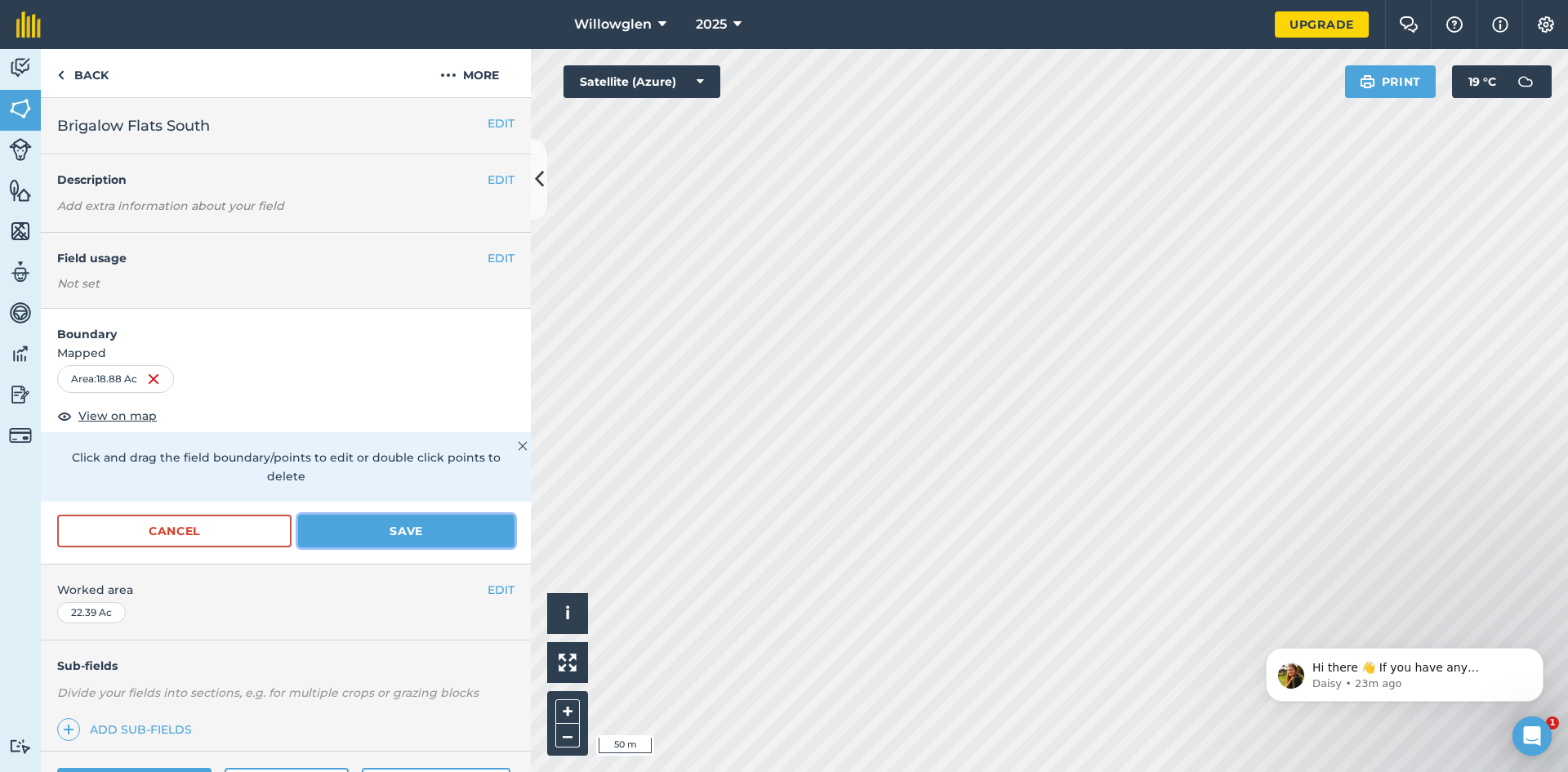
click at [420, 531] on button "Save" at bounding box center [406, 530] width 217 height 32
